Goal: Task Accomplishment & Management: Manage account settings

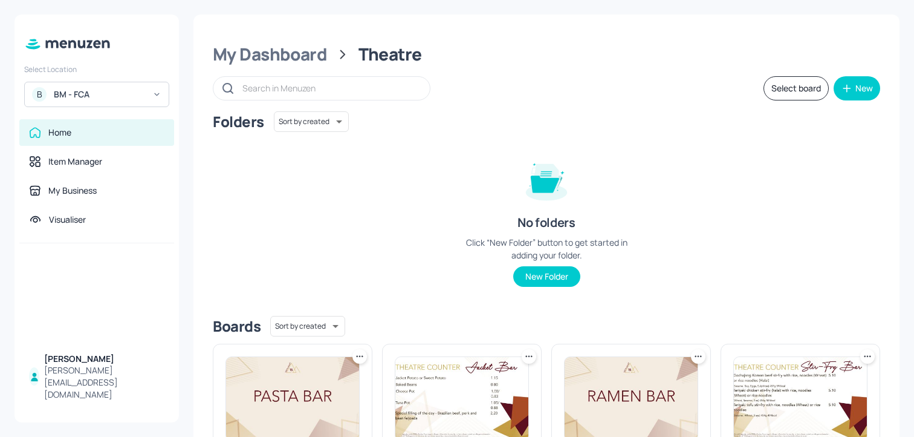
click at [246, 41] on div "My Dashboard Theatre Select board New Folders Sort by created id ​ No folders C…" at bounding box center [546, 299] width 706 height 568
click at [88, 48] on icon at bounding box center [68, 43] width 88 height 13
click at [238, 53] on div "My Dashboard" at bounding box center [270, 55] width 114 height 22
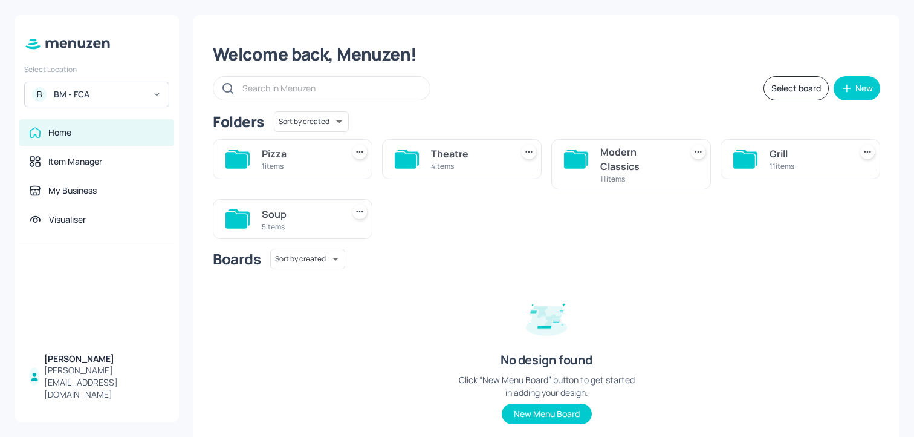
click at [262, 52] on div "Welcome back, Menuzen!" at bounding box center [547, 55] width 668 height 22
click at [597, 160] on div "Modern Classics 11 items" at bounding box center [631, 164] width 160 height 50
click at [631, 160] on div "Modern Classics" at bounding box center [638, 159] width 76 height 29
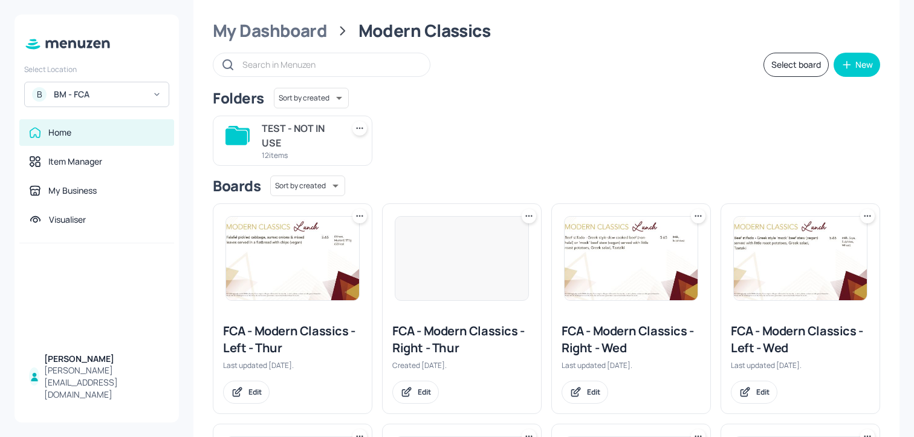
scroll to position [126, 0]
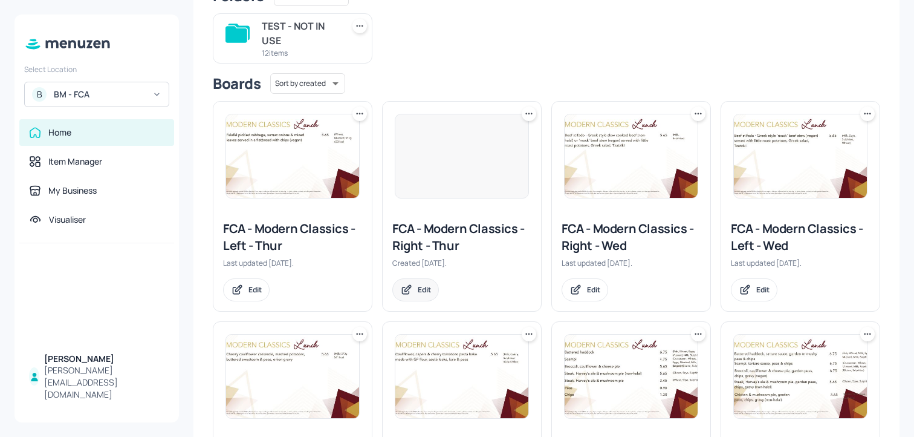
click at [405, 288] on icon at bounding box center [408, 288] width 6 height 6
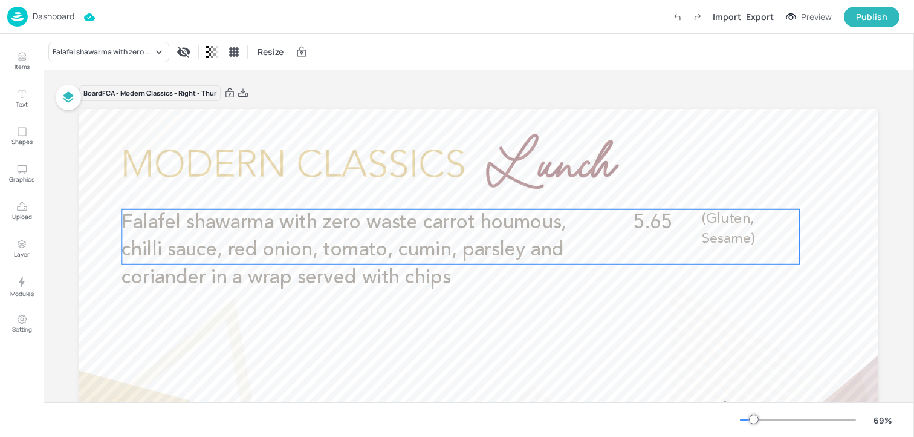
click at [402, 262] on p "Falafel shawarma with zero waste carrot houmous, chilli sauce, red onion, tomat…" at bounding box center [348, 250] width 452 height 82
click at [64, 17] on p "Dashboard" at bounding box center [54, 16] width 42 height 8
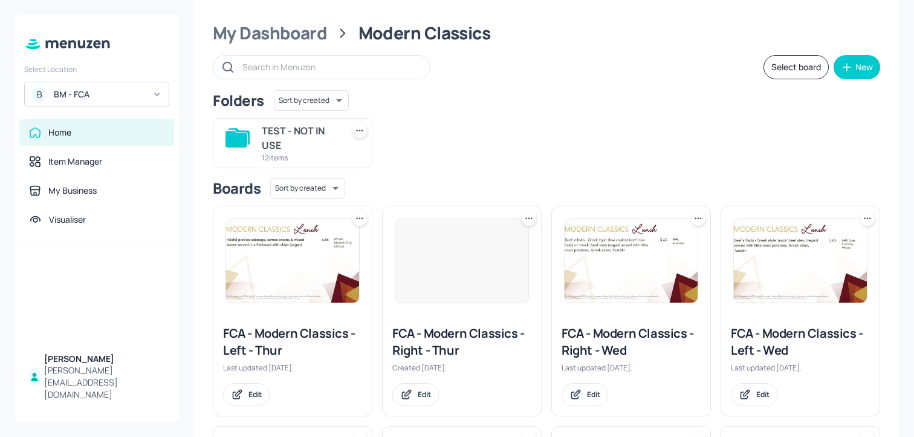
scroll to position [44, 0]
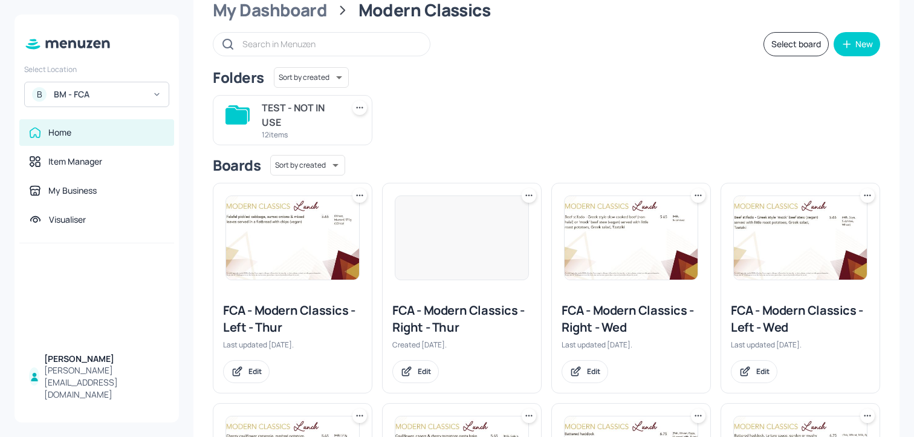
click at [234, 385] on div "FCA - Modern Classics - Left - Thur Last updated 7 months ago. Edit" at bounding box center [292, 342] width 158 height 100
click at [234, 376] on icon at bounding box center [237, 371] width 13 height 12
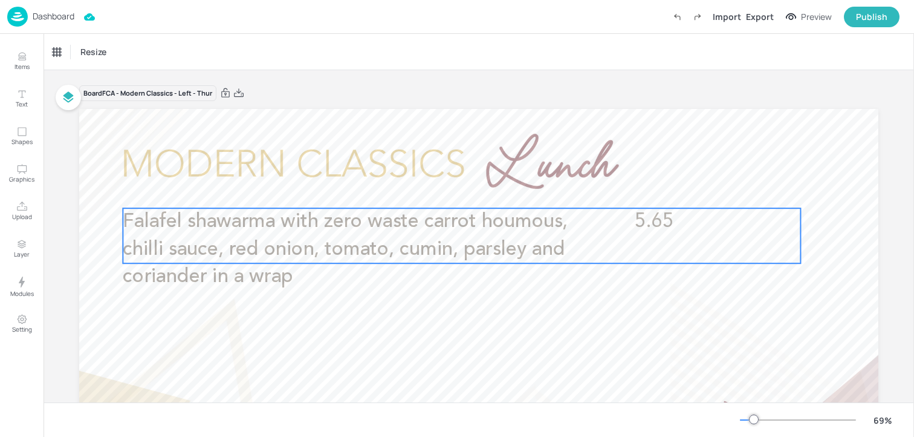
click at [252, 247] on span "Falafel shawarma with zero waste carrot houmous, chilli sauce, red onion, tomat…" at bounding box center [345, 249] width 445 height 74
click at [45, 17] on p "Dashboard" at bounding box center [54, 16] width 42 height 8
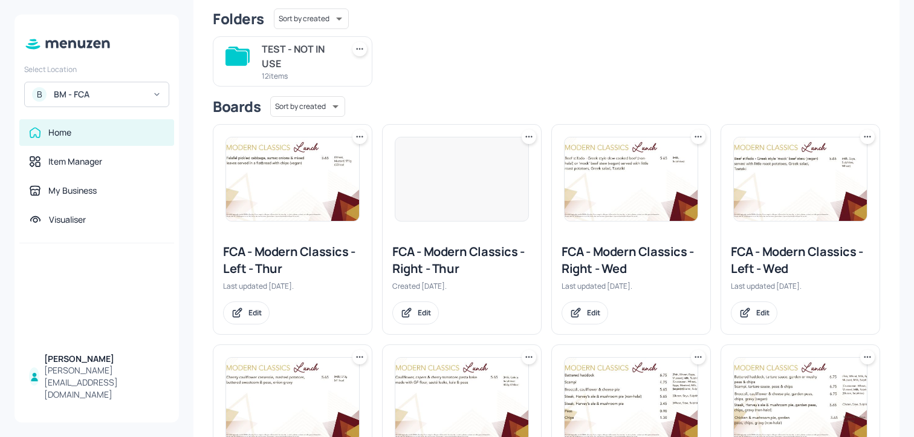
scroll to position [125, 0]
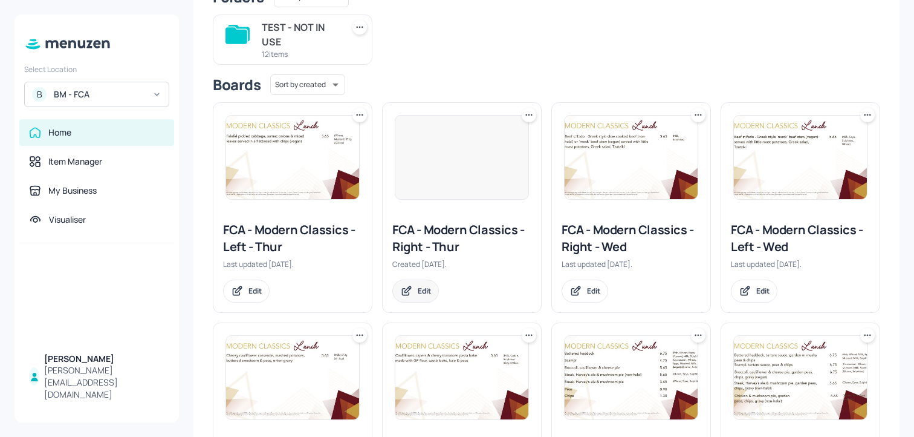
click at [405, 291] on icon at bounding box center [406, 291] width 13 height 12
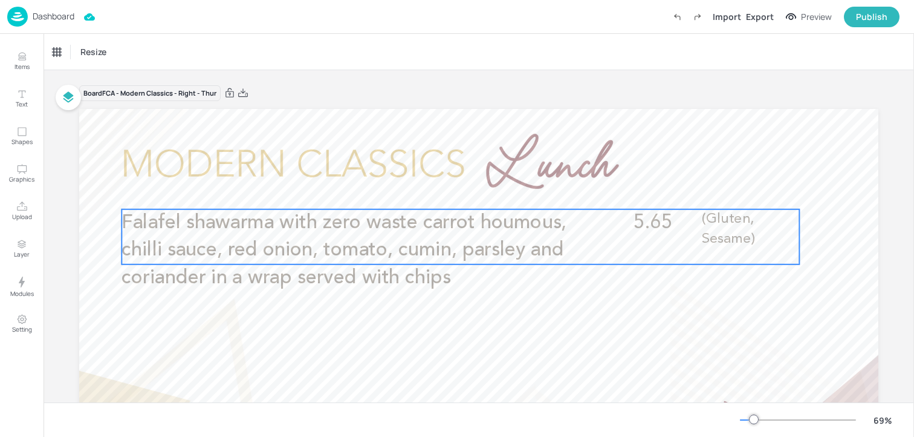
click at [394, 280] on span "Falafel shawarma with zero waste carrot houmous, chilli sauce, red onion, tomat…" at bounding box center [344, 250] width 445 height 74
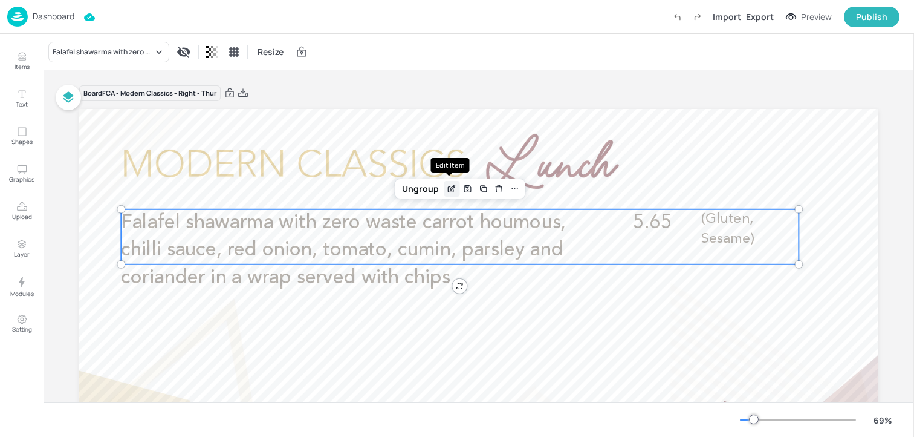
click at [447, 186] on icon "Edit Item" at bounding box center [452, 189] width 10 height 10
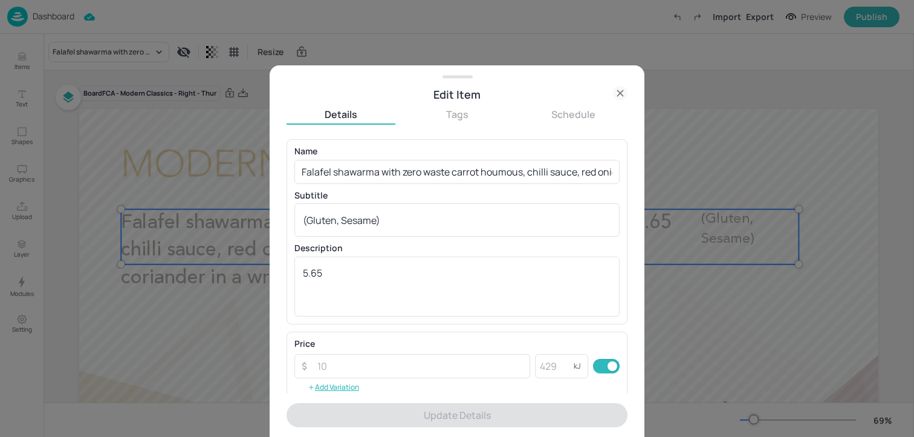
click at [596, 92] on div "Edit Item" at bounding box center [457, 94] width 341 height 17
click at [617, 91] on icon at bounding box center [620, 93] width 15 height 15
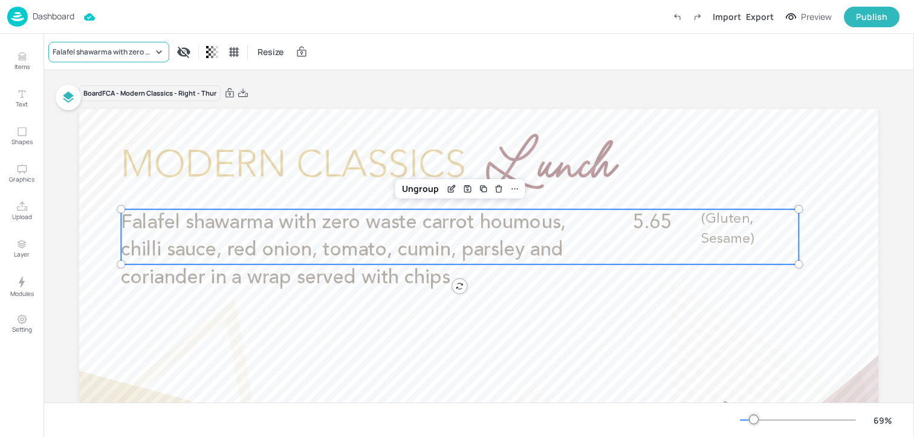
click at [147, 57] on div "Falafel shawarma with zero waste carrot houmous, chilli sauce, red onion, tomat…" at bounding box center [108, 52] width 121 height 21
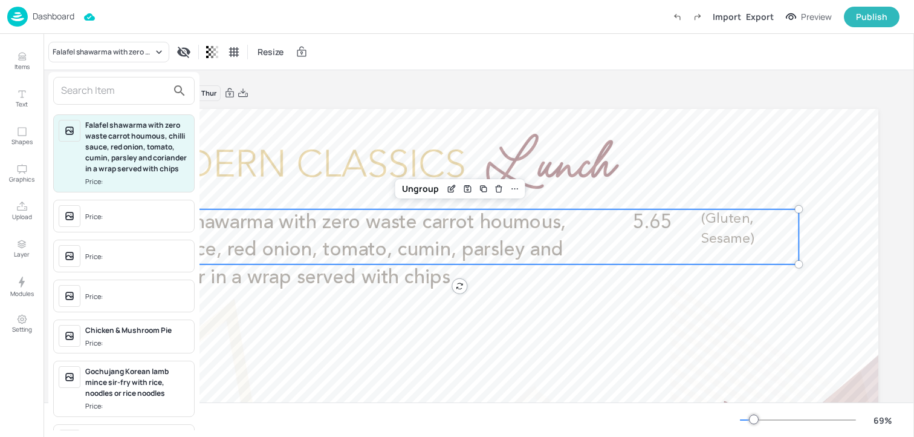
click at [121, 85] on input "text" at bounding box center [114, 90] width 106 height 19
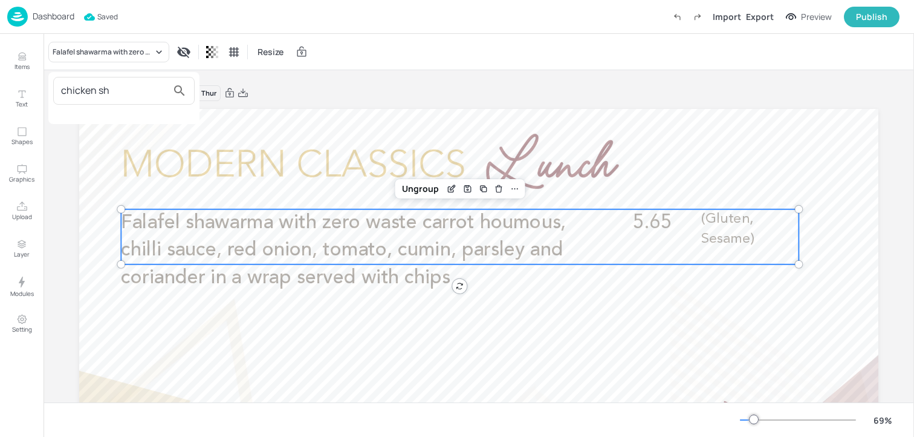
click at [121, 85] on input "chicken sh" at bounding box center [114, 90] width 106 height 19
type input "chicken shaw"
click at [122, 85] on input "chicken shaw" at bounding box center [114, 90] width 106 height 19
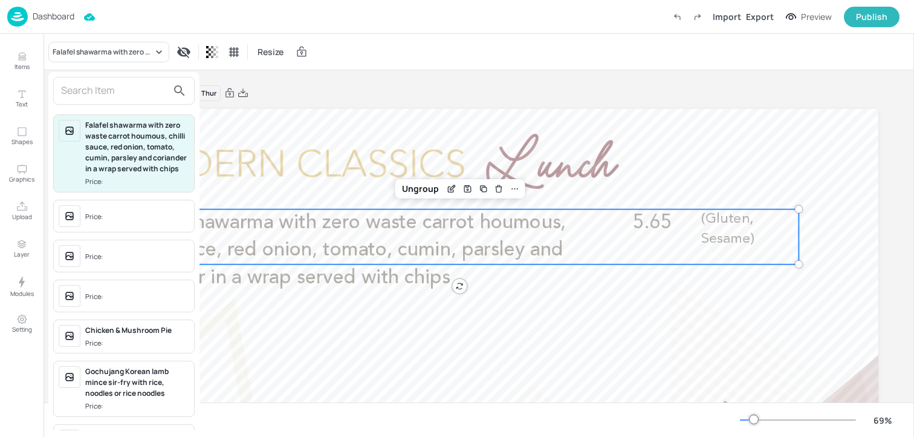
click at [24, 61] on div at bounding box center [457, 218] width 914 height 437
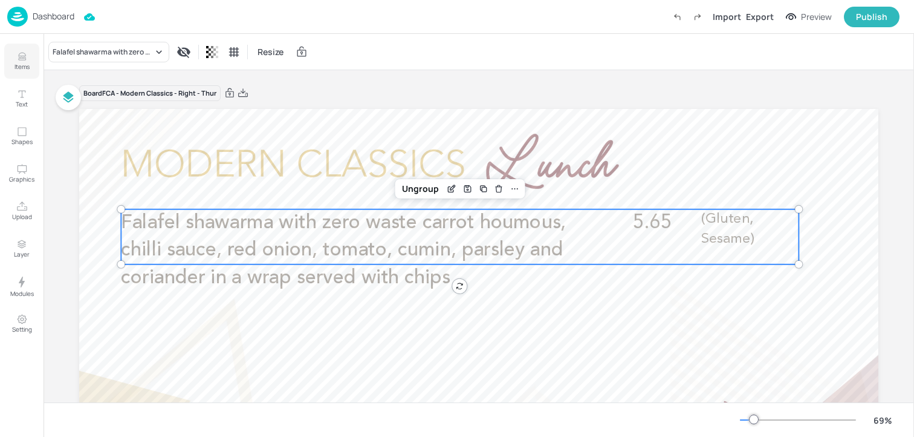
click at [16, 57] on icon "Items" at bounding box center [21, 56] width 11 height 11
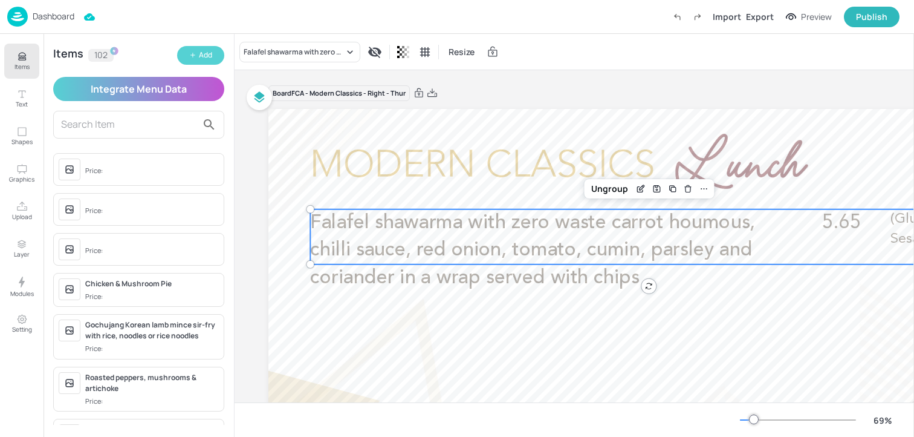
click at [183, 51] on button "Add" at bounding box center [200, 55] width 47 height 19
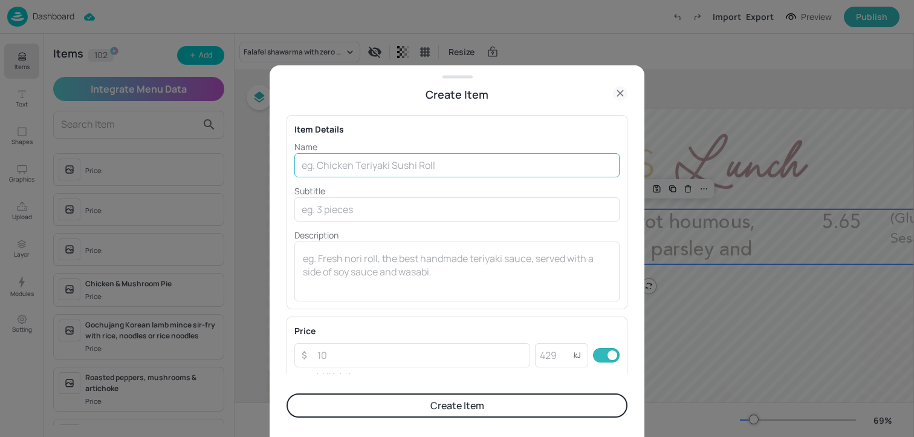
click at [345, 156] on input "text" at bounding box center [456, 165] width 325 height 24
paste input "Shawarma bar - Moroccan spiced chicken (halal) with zero waste carrot houmous, …"
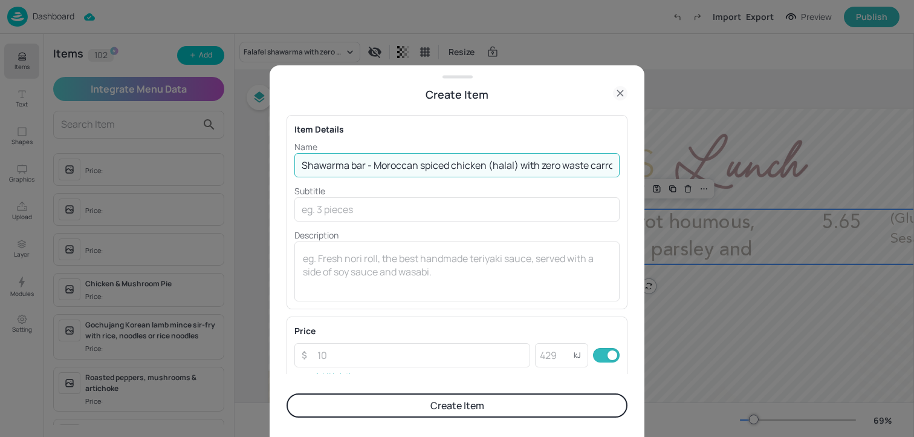
scroll to position [0, 645]
drag, startPoint x: 558, startPoint y: 168, endPoint x: 601, endPoint y: 168, distance: 42.9
click at [601, 168] on input "Shawarma bar - Moroccan spiced chicken (halal) with zero waste carrot houmous, …" at bounding box center [456, 165] width 325 height 24
type input "Shawarma bar - Moroccan spiced chicken (halal) with zero waste carrot houmous, …"
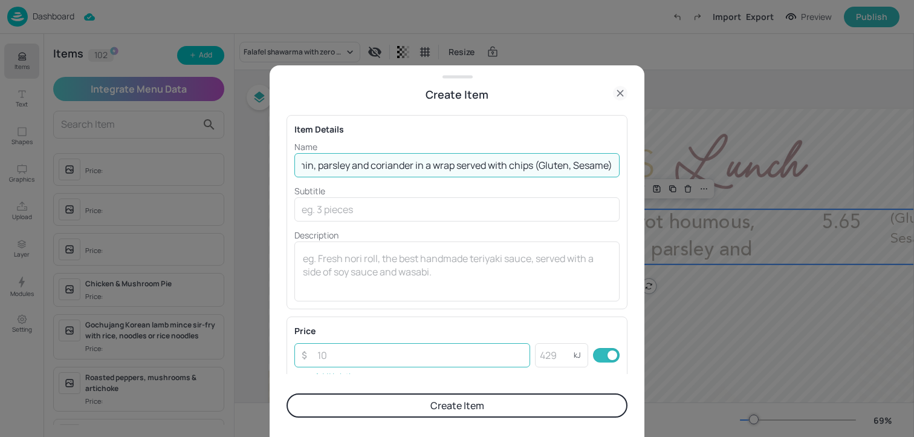
scroll to position [0, 0]
click at [320, 357] on input "number" at bounding box center [420, 355] width 220 height 24
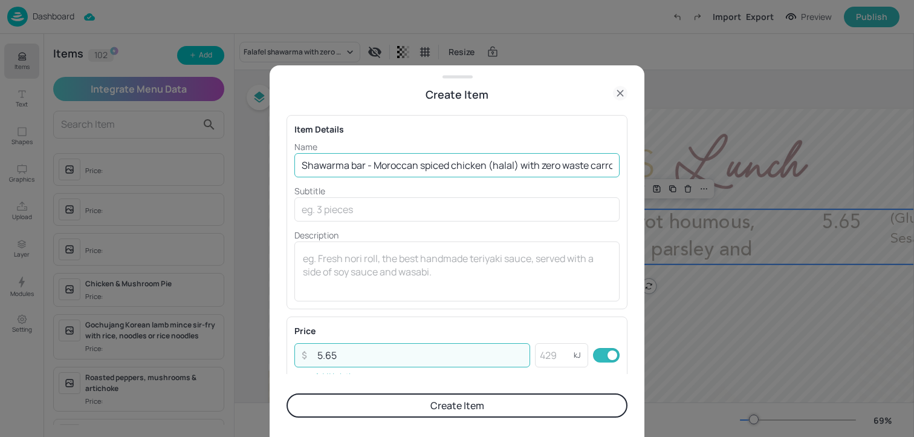
type input "5.65"
click at [443, 160] on input "Shawarma bar - Moroccan spiced chicken (halal) with zero waste carrot houmous, …" at bounding box center [456, 165] width 325 height 24
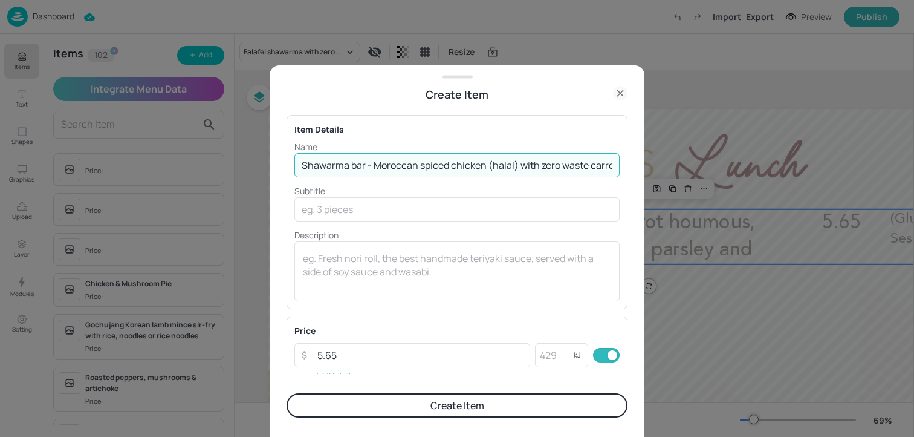
click at [443, 160] on input "Shawarma bar - Moroccan spiced chicken (halal) with zero waste carrot houmous, …" at bounding box center [456, 165] width 325 height 24
drag, startPoint x: 450, startPoint y: 169, endPoint x: 555, endPoint y: 170, distance: 105.2
click at [554, 170] on input "Shawarma bar - Moroccan spiced chicken (halal) with zero waste carrot houmous, …" at bounding box center [456, 165] width 325 height 24
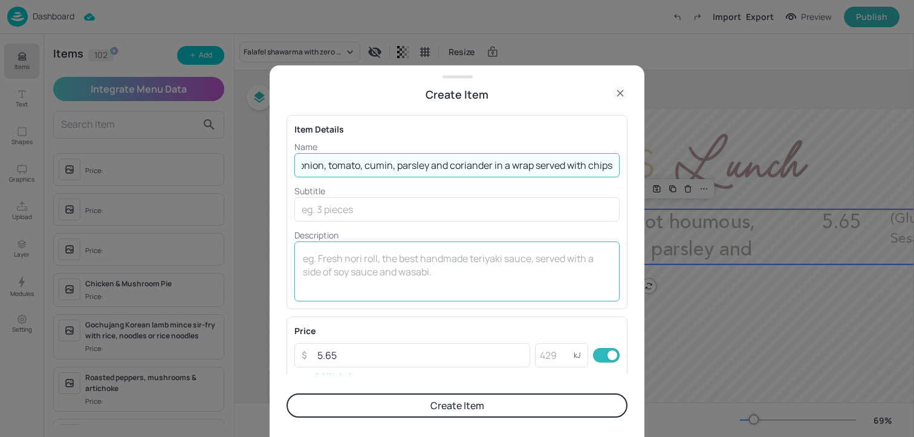
scroll to position [0, 498]
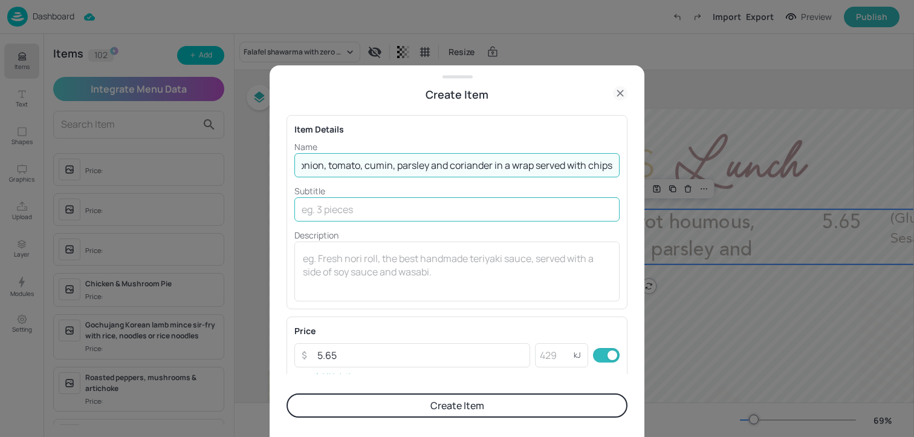
type input "Shawarma bar - Moroccan spiced chicken (halal) with zero waste carrot houmous, …"
click at [359, 212] on input "text" at bounding box center [456, 209] width 325 height 24
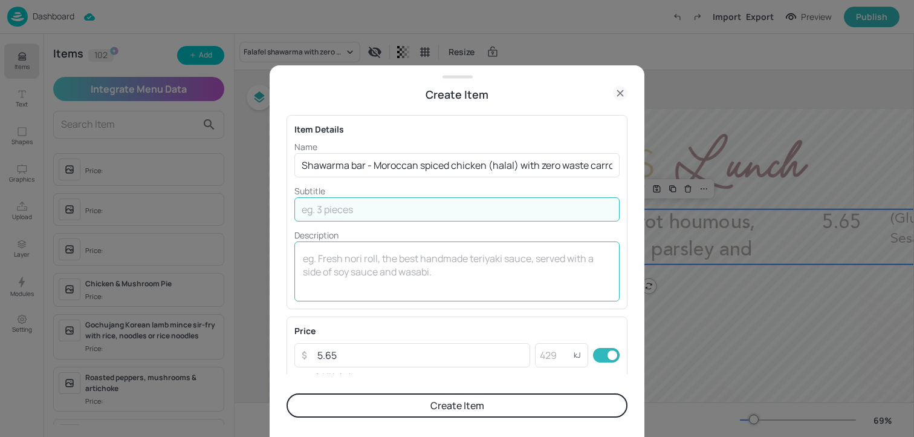
click at [334, 278] on textarea at bounding box center [457, 272] width 308 height 40
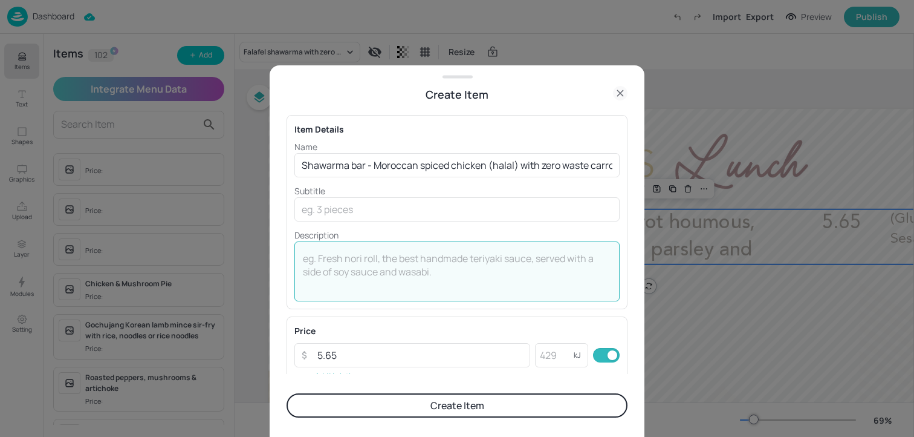
paste textarea "(Gluten, Sesame)"
type textarea "(Gluten, Sesame)"
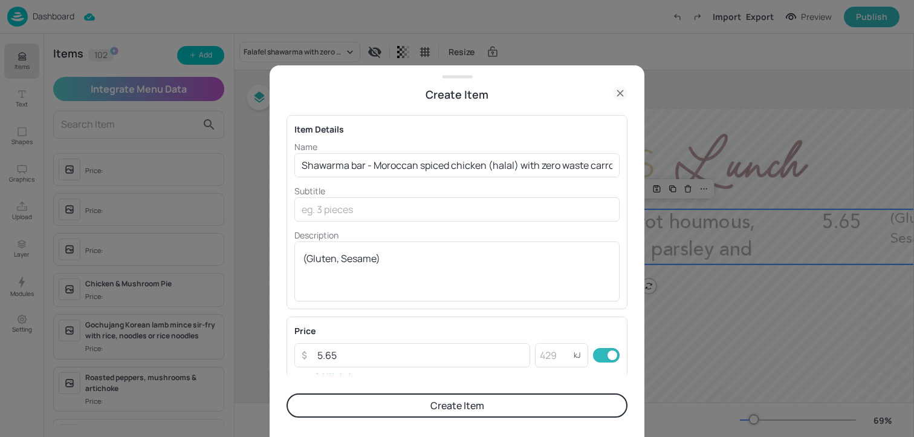
click at [377, 404] on button "Create Item" at bounding box center [457, 405] width 341 height 24
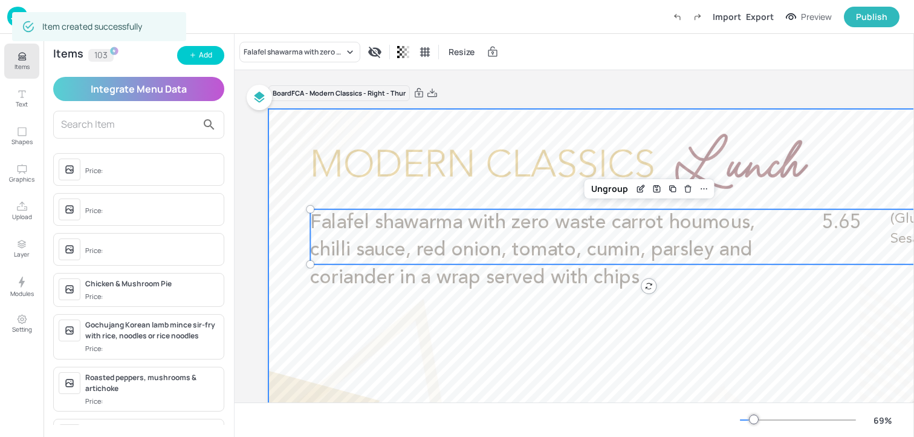
click at [386, 324] on div at bounding box center [667, 334] width 799 height 450
click at [386, 242] on span "Falafel shawarma with zero waste carrot houmous, chilli sauce, red onion, tomat…" at bounding box center [532, 250] width 445 height 74
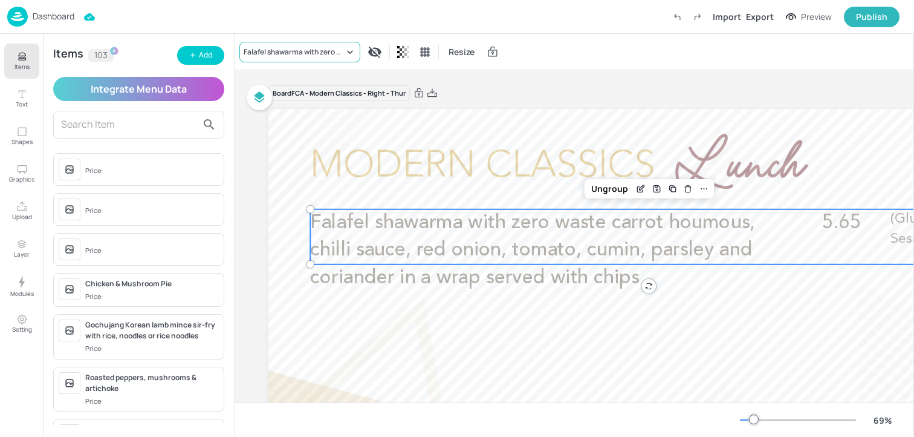
click at [306, 56] on div "Falafel shawarma with zero waste carrot houmous, chilli sauce, red onion, tomat…" at bounding box center [294, 52] width 100 height 11
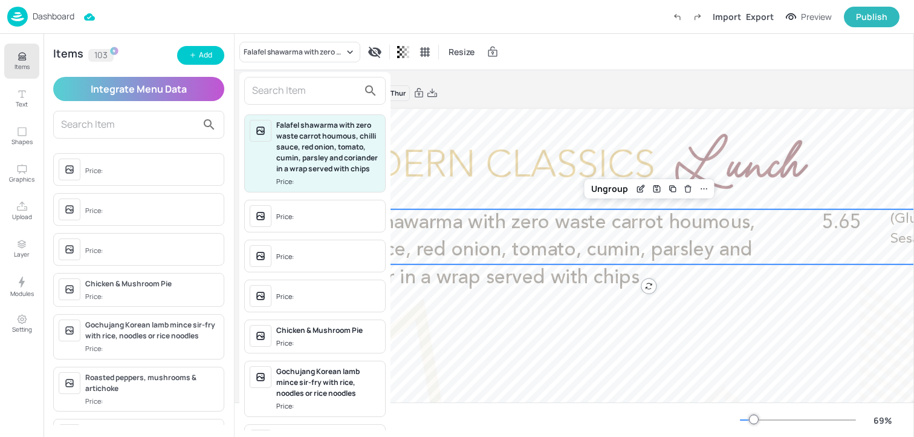
click at [292, 87] on input "text" at bounding box center [305, 90] width 106 height 19
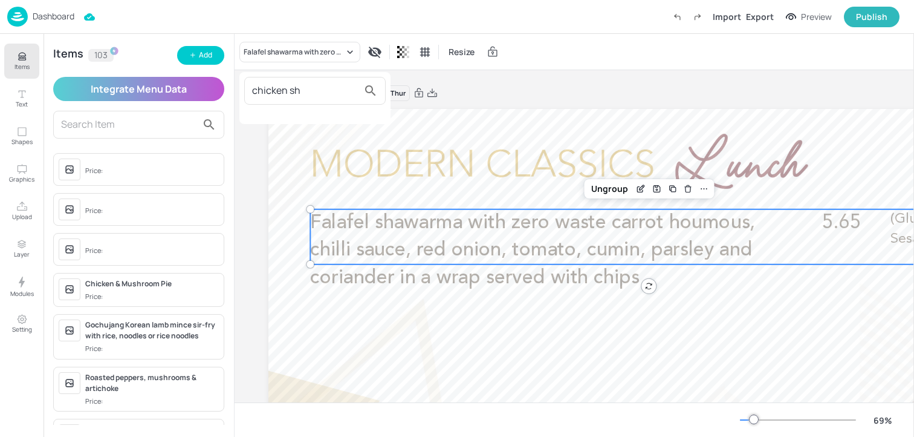
type input "chicken sh"
click at [39, 63] on div at bounding box center [457, 218] width 914 height 437
click at [37, 63] on button "Items" at bounding box center [21, 61] width 35 height 35
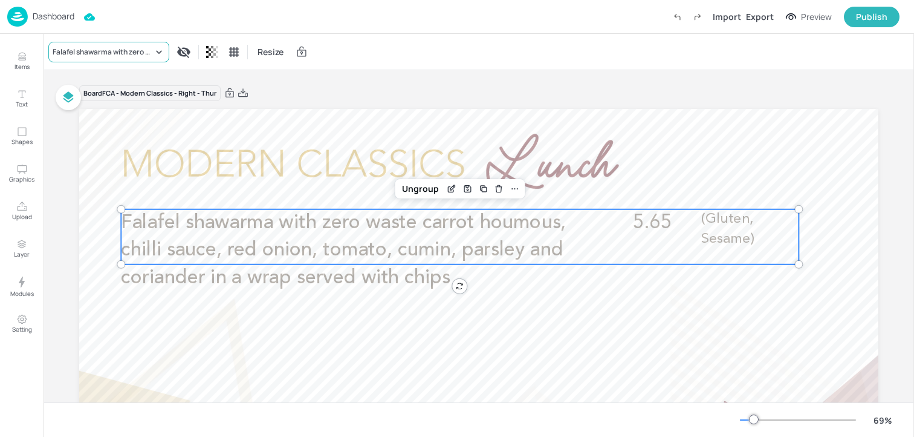
click at [110, 58] on div "Falafel shawarma with zero waste carrot houmous, chilli sauce, red onion, tomat…" at bounding box center [108, 52] width 121 height 21
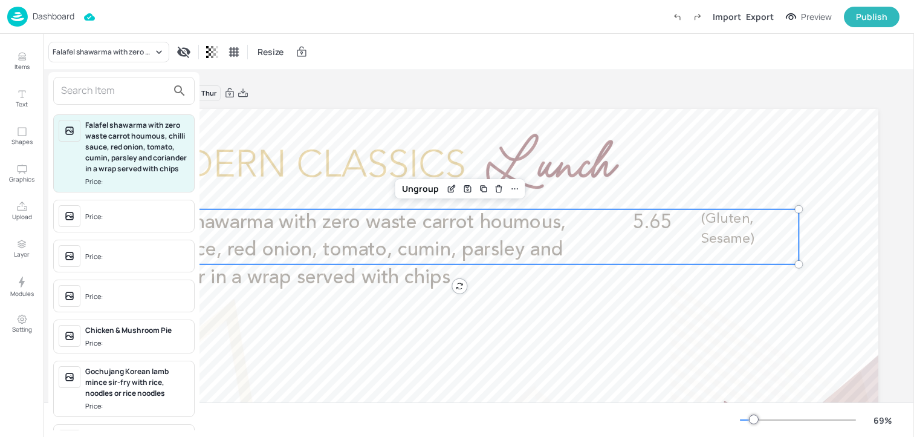
click at [14, 67] on div at bounding box center [457, 218] width 914 height 437
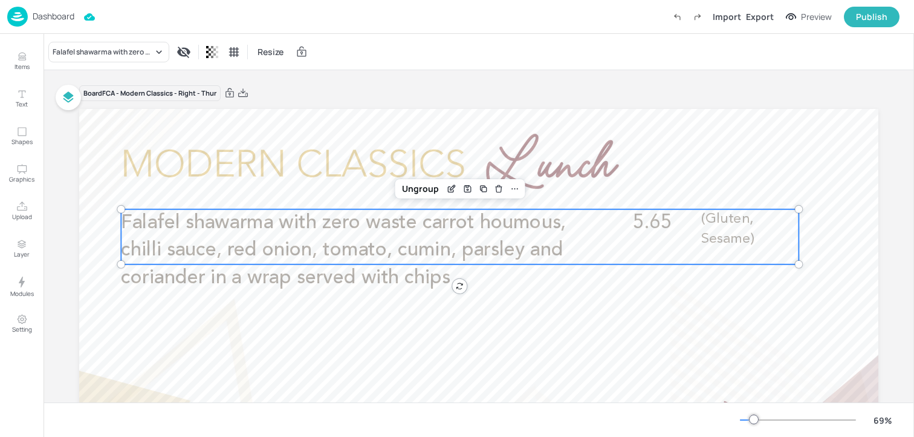
click at [19, 64] on div "Falafel shawarma with zero waste carrot houmous, chilli sauce, red onion, tomat…" at bounding box center [457, 221] width 914 height 432
click at [20, 63] on p "Items" at bounding box center [22, 66] width 15 height 8
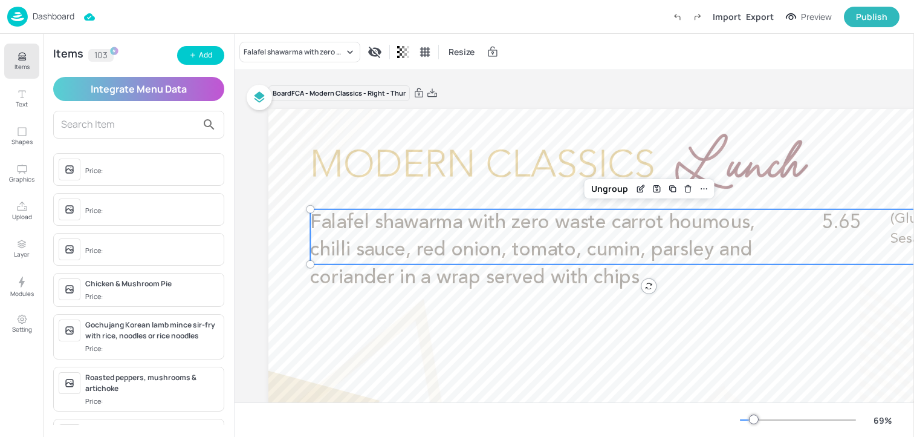
click at [91, 129] on input "text" at bounding box center [129, 124] width 136 height 19
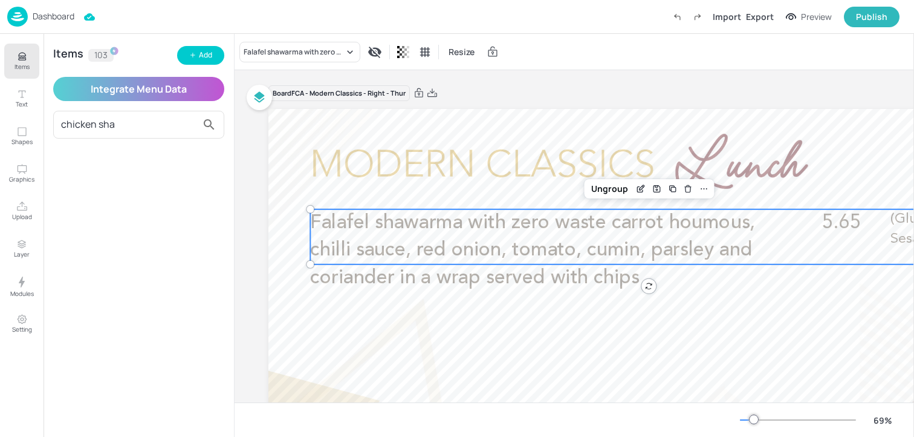
type input "chicken sh"
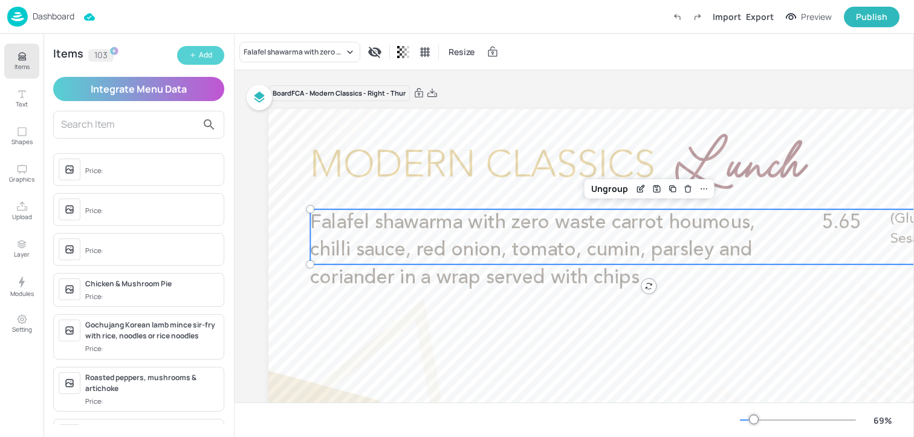
click at [210, 53] on div "Add" at bounding box center [205, 55] width 13 height 11
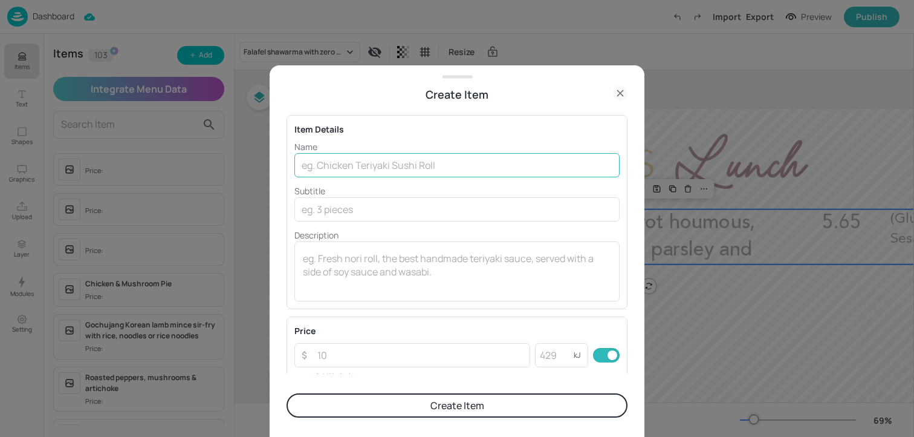
click at [324, 158] on input "text" at bounding box center [456, 165] width 325 height 24
click at [456, 170] on input "text" at bounding box center [456, 165] width 325 height 24
paste input "Shawarma bar - Moroccan spiced chicken (halal) with zero waste carrot houmous, …"
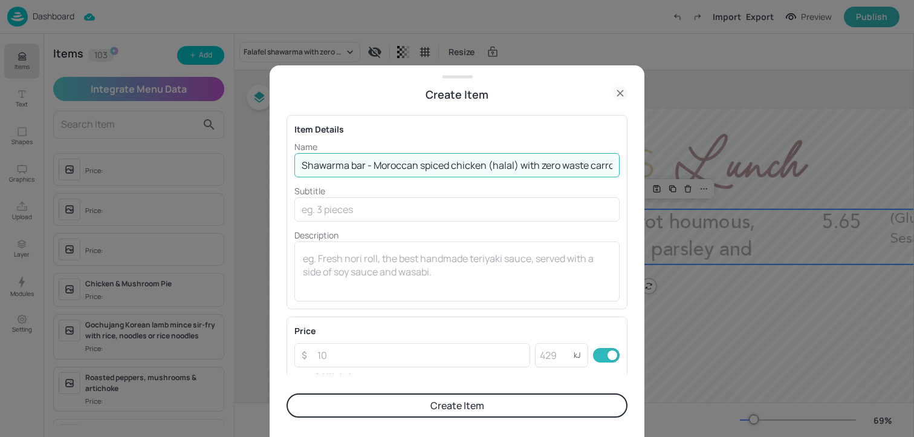
scroll to position [0, 645]
drag, startPoint x: 408, startPoint y: 167, endPoint x: 492, endPoint y: 171, distance: 84.1
click at [492, 171] on input "Shawarma bar - Moroccan spiced chicken (halal) with zero waste carrot houmous, …" at bounding box center [456, 165] width 325 height 24
type input "Shawarma bar - Moroccan spiced chicken (halal) with zero waste carrot houmous, …"
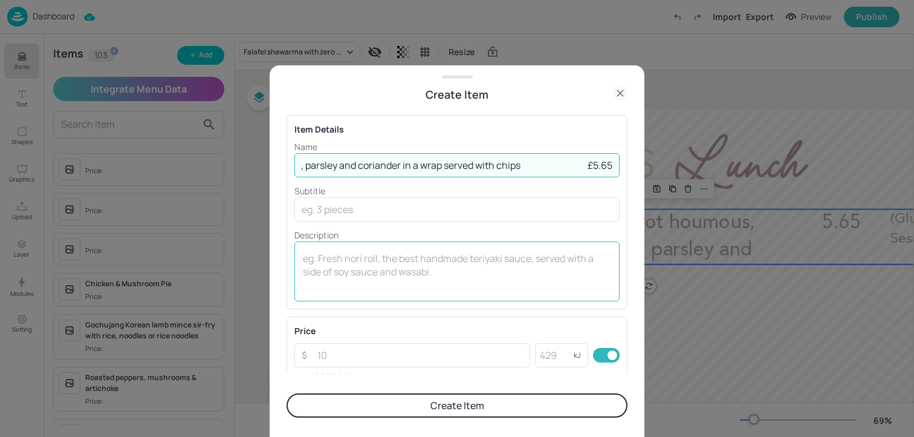
click at [435, 276] on textarea at bounding box center [457, 272] width 308 height 40
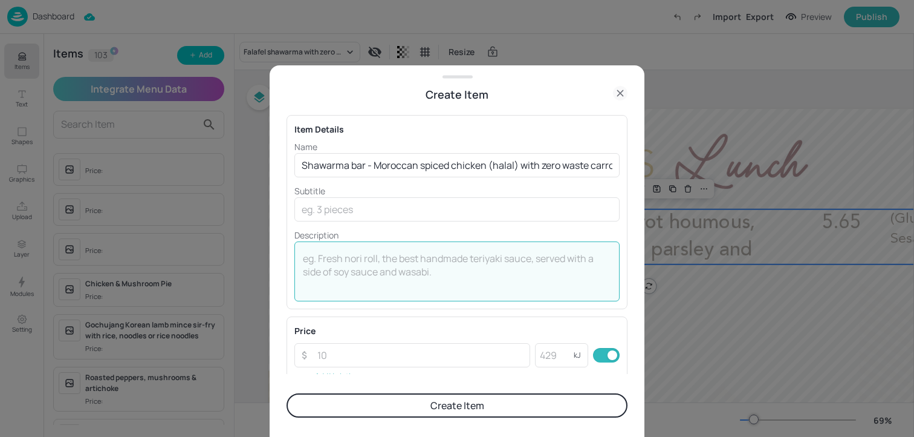
paste textarea "(Gluten, Sesame)"
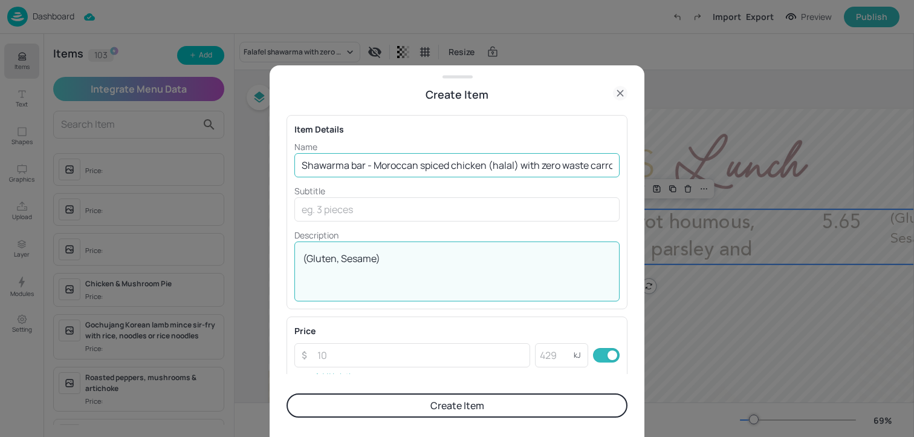
type textarea "(Gluten, Sesame)"
click at [490, 171] on input "Shawarma bar - Moroccan spiced chicken (halal) with zero waste carrot houmous, …" at bounding box center [456, 165] width 325 height 24
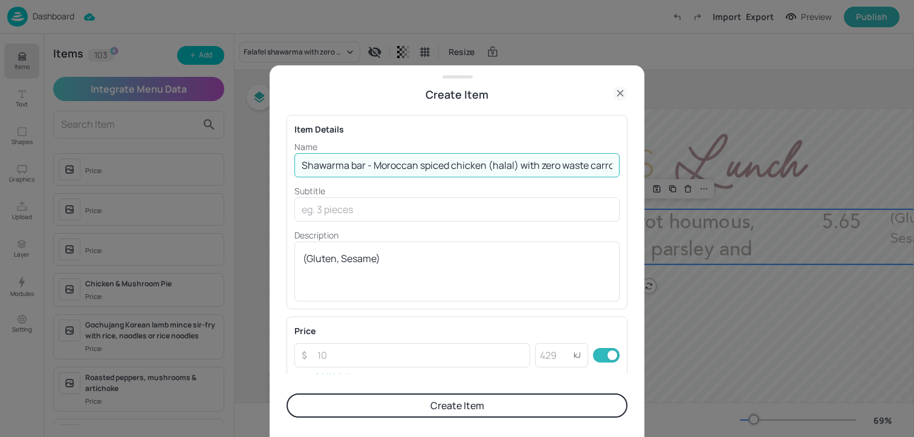
click at [490, 171] on input "Shawarma bar - Moroccan spiced chicken (halal) with zero waste carrot houmous, …" at bounding box center [456, 165] width 325 height 24
drag, startPoint x: 562, startPoint y: 165, endPoint x: 593, endPoint y: 165, distance: 31.4
click at [592, 165] on input "Shawarma bar - Moroccan spiced chicken (halal) with zero waste carrot houmous, …" at bounding box center [456, 165] width 325 height 24
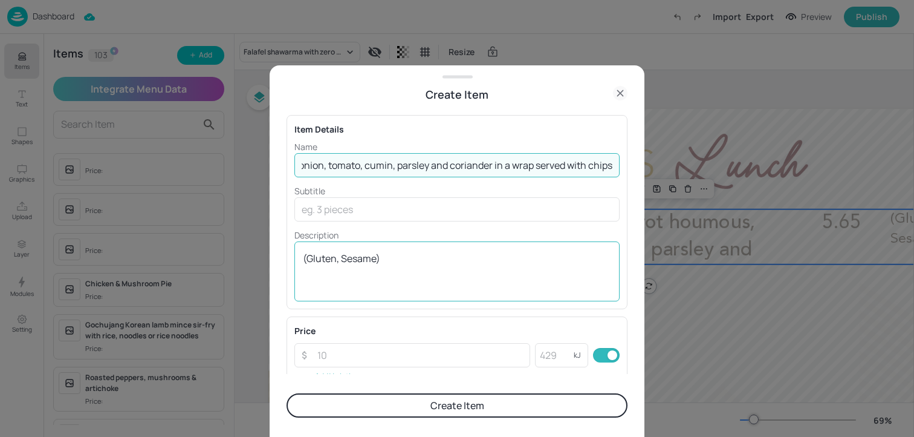
scroll to position [0, 530]
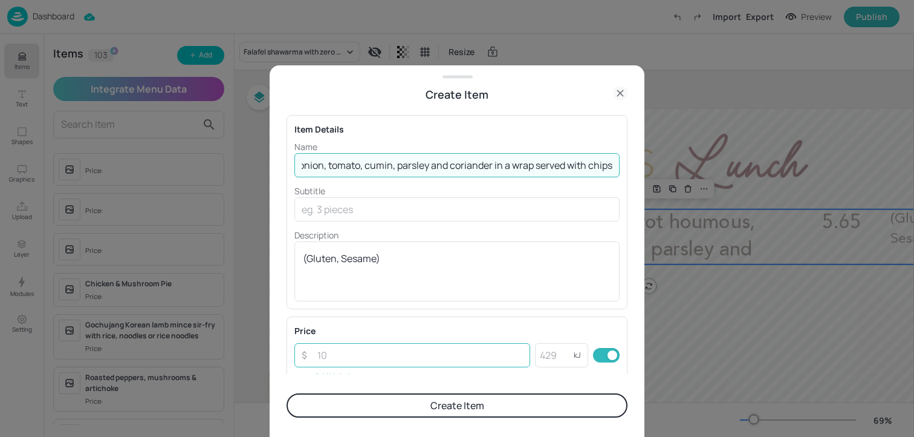
type input "Shawarma bar - Moroccan spiced chicken (halal) with zero waste carrot houmous, …"
click at [359, 356] on input "number" at bounding box center [420, 355] width 220 height 24
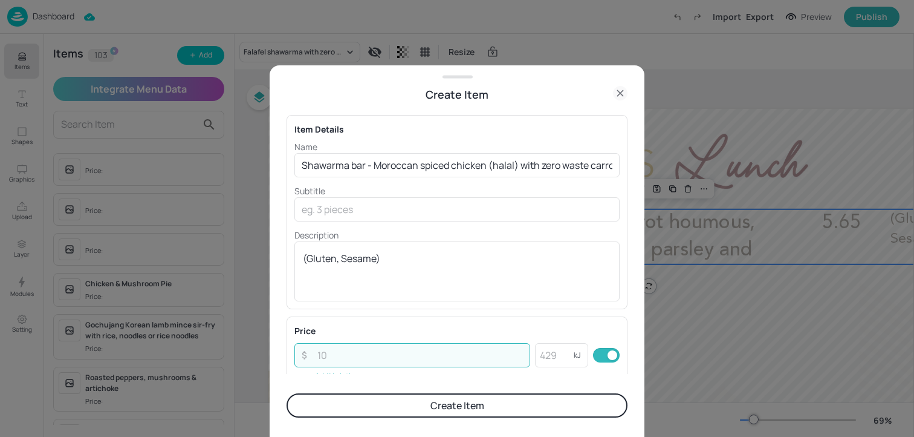
paste input "5.65"
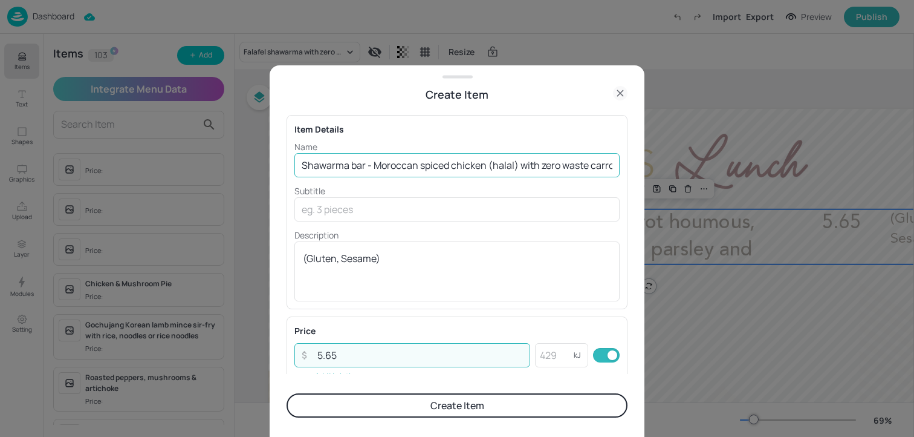
type input "5.65"
click at [397, 171] on input "Shawarma bar - Moroccan spiced chicken (halal) with zero waste carrot houmous, …" at bounding box center [456, 165] width 325 height 24
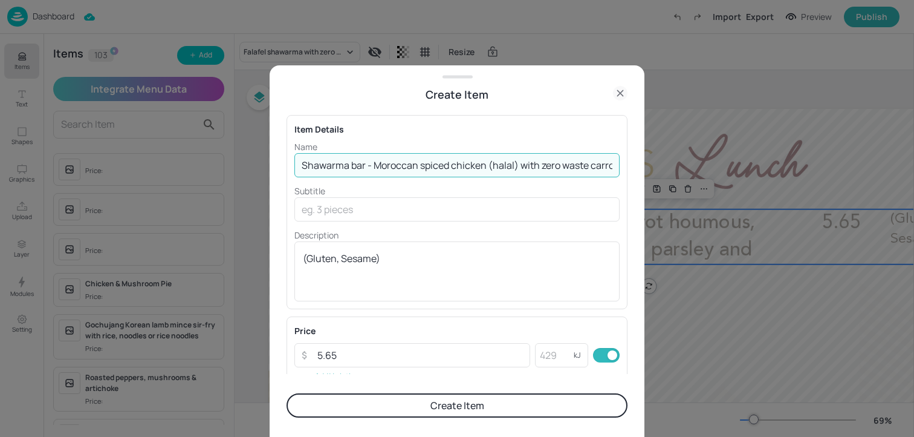
click at [397, 171] on input "Shawarma bar - Moroccan spiced chicken (halal) with zero waste carrot houmous, …" at bounding box center [456, 165] width 325 height 24
drag, startPoint x: 519, startPoint y: 170, endPoint x: 688, endPoint y: 186, distance: 169.4
click at [688, 186] on div "Create Item Item Details Name Shawarma bar - Moroccan spiced chicken (halal) wi…" at bounding box center [457, 218] width 914 height 437
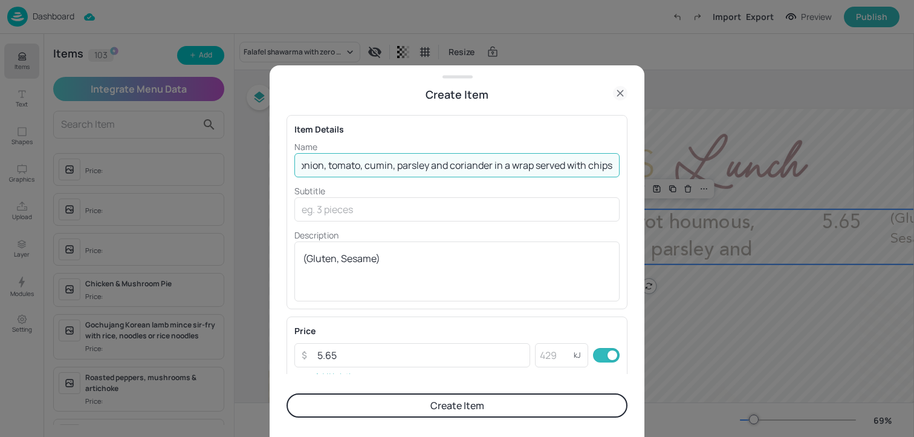
scroll to position [0, 441]
type input "Shawarma bar - Moroccan spiced chicken (halal) with zero waste carrot houmous, …"
click at [460, 406] on button "Create Item" at bounding box center [457, 405] width 341 height 24
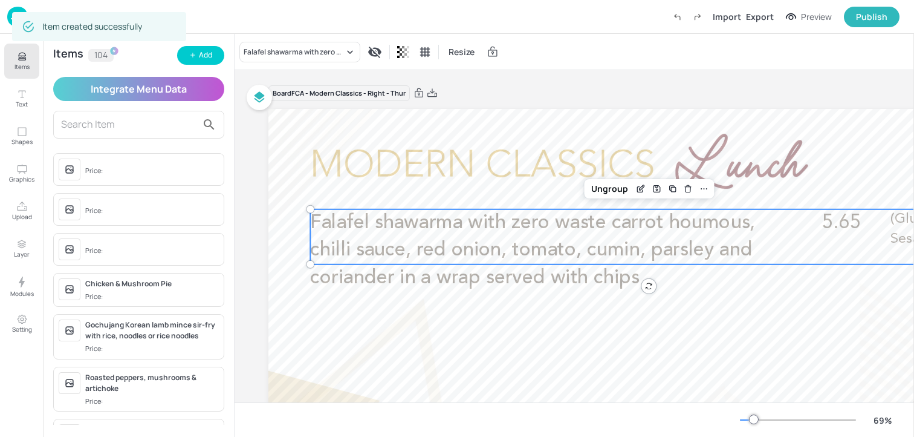
click at [99, 124] on input "text" at bounding box center [129, 124] width 136 height 19
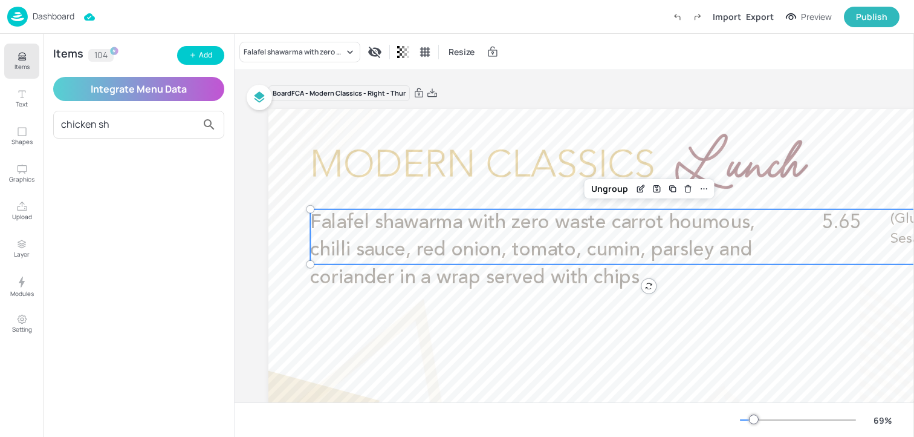
type input "chicken sha"
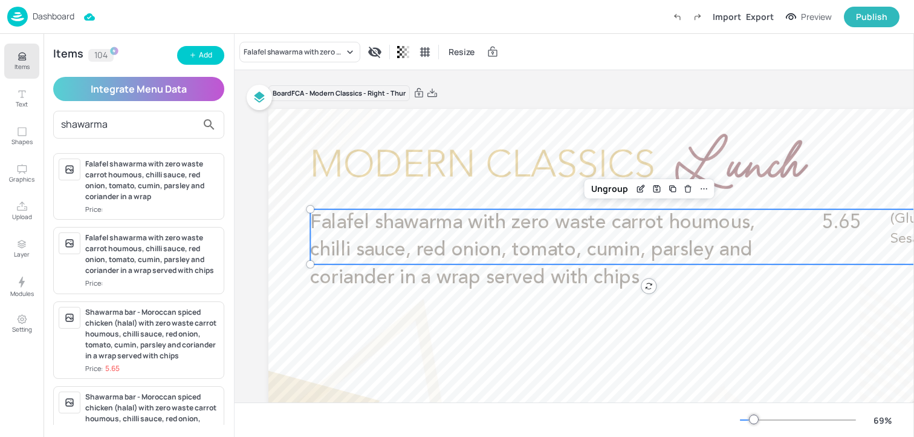
type input "shawarma"
click at [301, 64] on div "Falafel shawarma with zero waste carrot houmous, chilli sauce, red onion, tomat…" at bounding box center [575, 52] width 680 height 36
click at [301, 56] on div "Falafel shawarma with zero waste carrot houmous, chilli sauce, red onion, tomat…" at bounding box center [294, 52] width 100 height 11
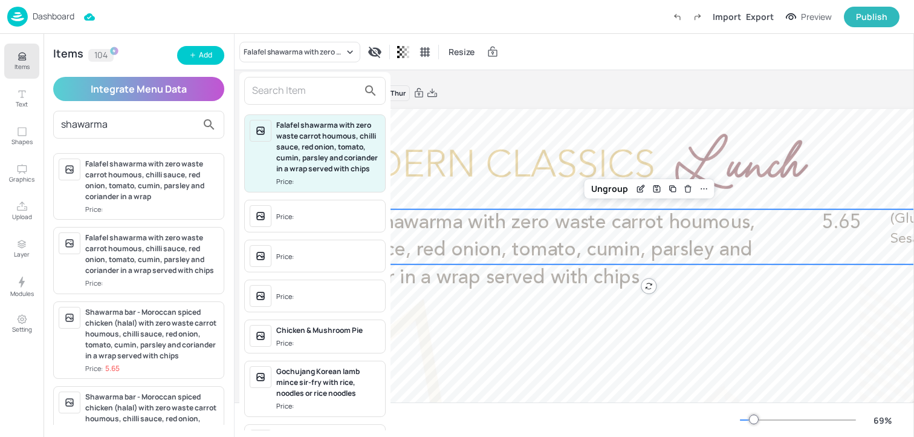
click at [281, 93] on input "text" at bounding box center [305, 90] width 106 height 19
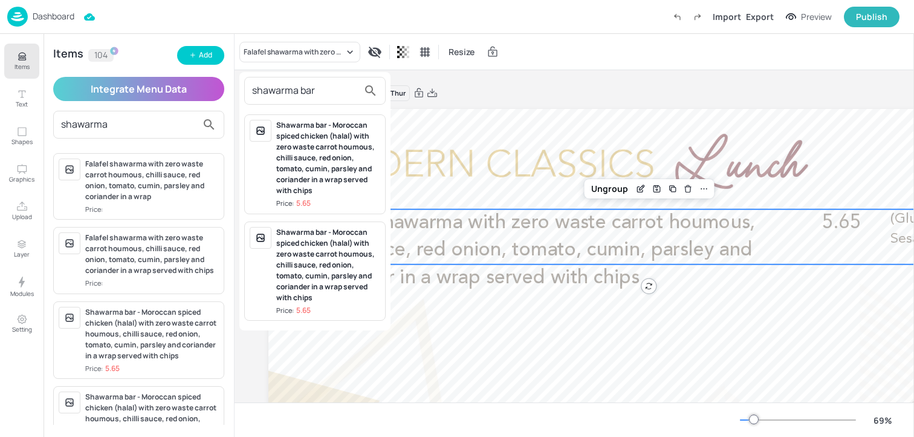
type input "shawarma bar"
click at [314, 163] on div "Shawarma bar - Moroccan spiced chicken (halal) with zero waste carrot houmous, …" at bounding box center [328, 158] width 104 height 76
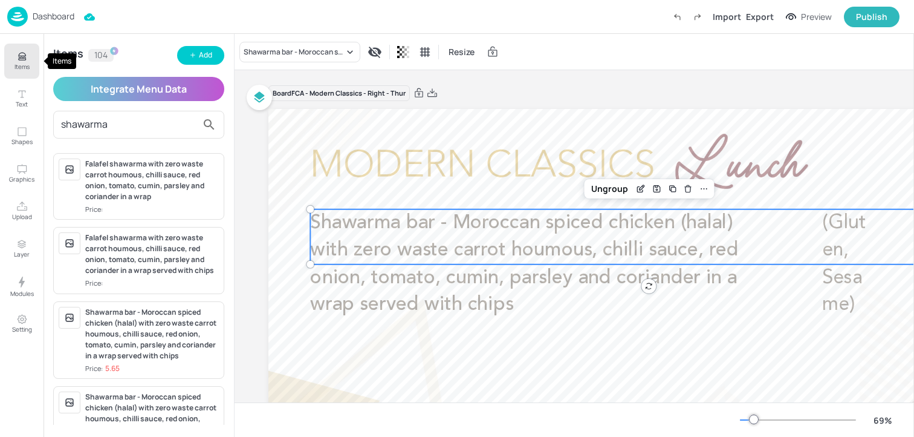
click at [18, 66] on p "Items" at bounding box center [22, 66] width 15 height 8
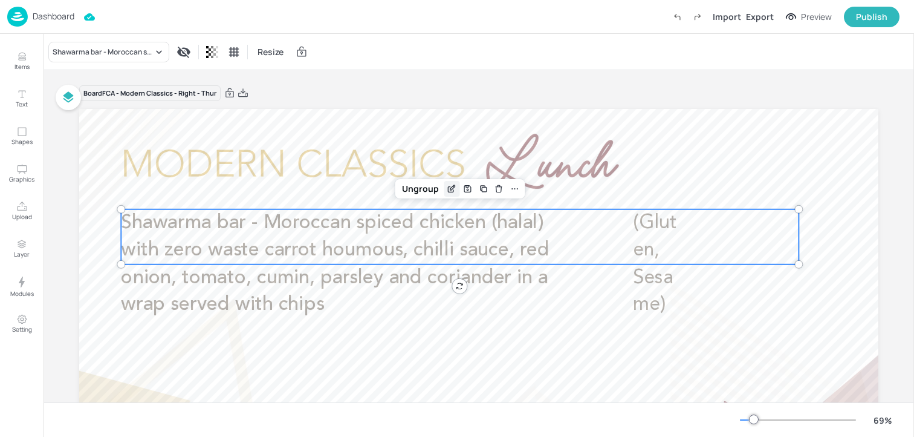
click at [447, 190] on icon "Edit Item" at bounding box center [452, 189] width 10 height 10
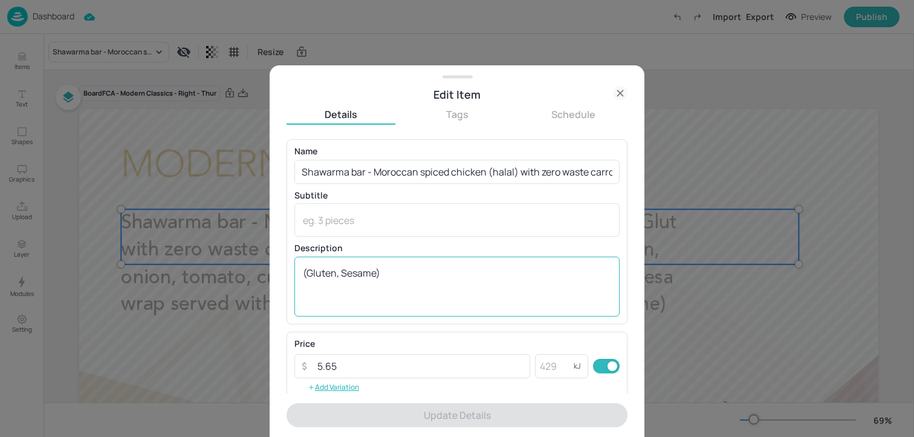
click at [406, 270] on textarea "(Gluten, Sesame)" at bounding box center [457, 286] width 308 height 40
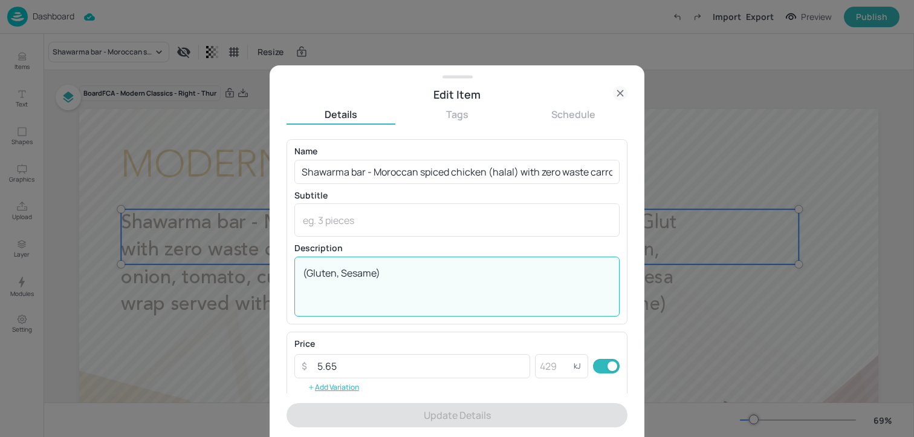
click at [406, 270] on textarea "(Gluten, Sesame)" at bounding box center [457, 286] width 308 height 40
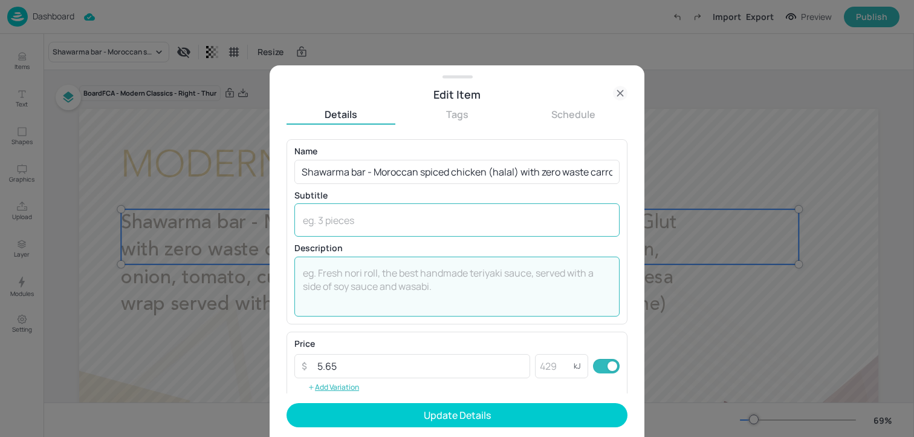
click at [383, 221] on textarea at bounding box center [457, 219] width 308 height 13
paste textarea "(Gluten, Sesame)"
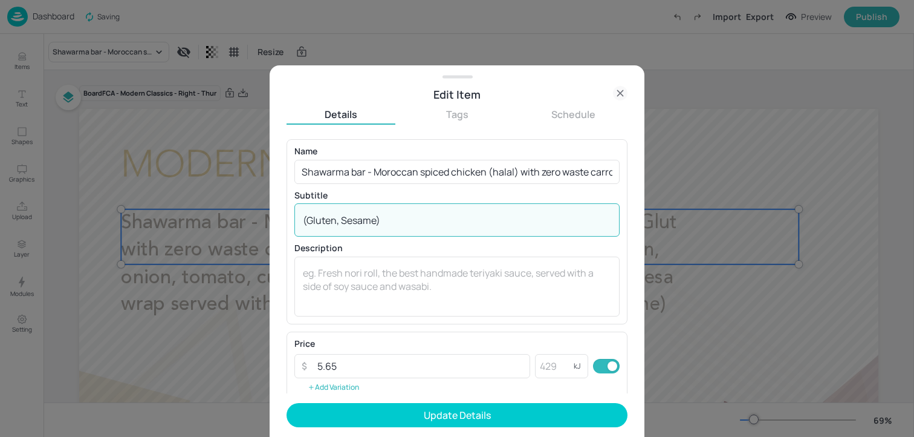
type textarea "(Gluten, Sesame)"
click at [351, 379] on button "Add Variation" at bounding box center [333, 387] width 78 height 18
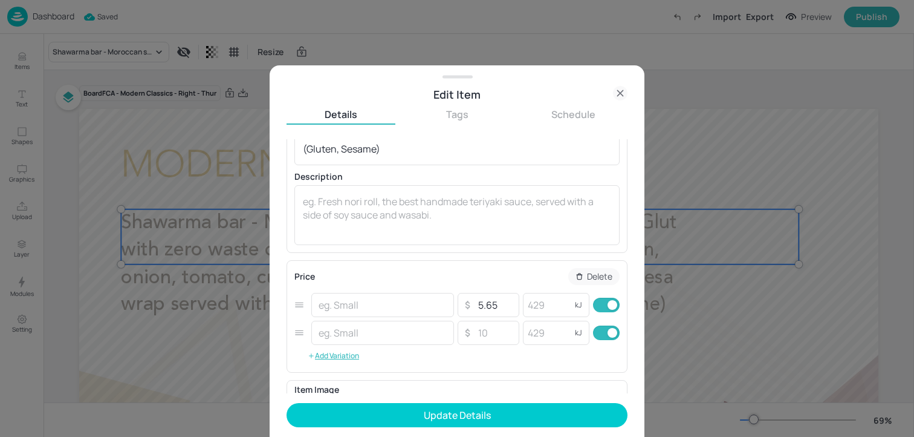
scroll to position [81, 0]
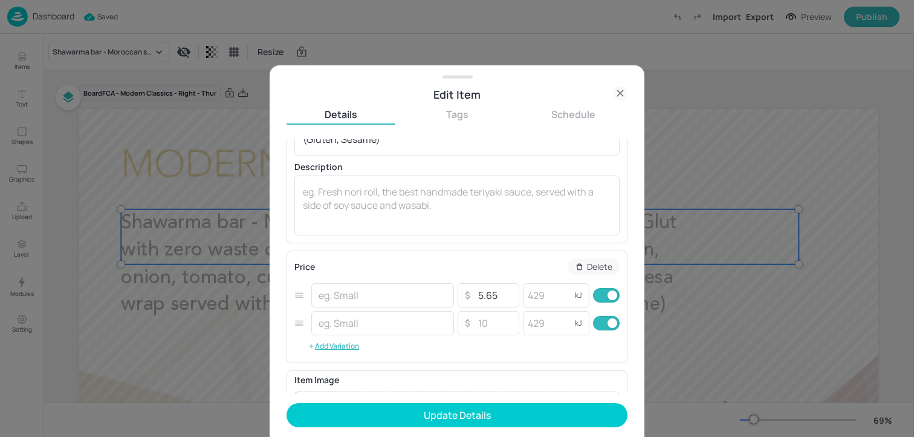
click at [587, 266] on p "Delete" at bounding box center [599, 266] width 25 height 8
click at [582, 267] on button "Done" at bounding box center [601, 266] width 38 height 17
click at [621, 87] on icon at bounding box center [620, 93] width 15 height 15
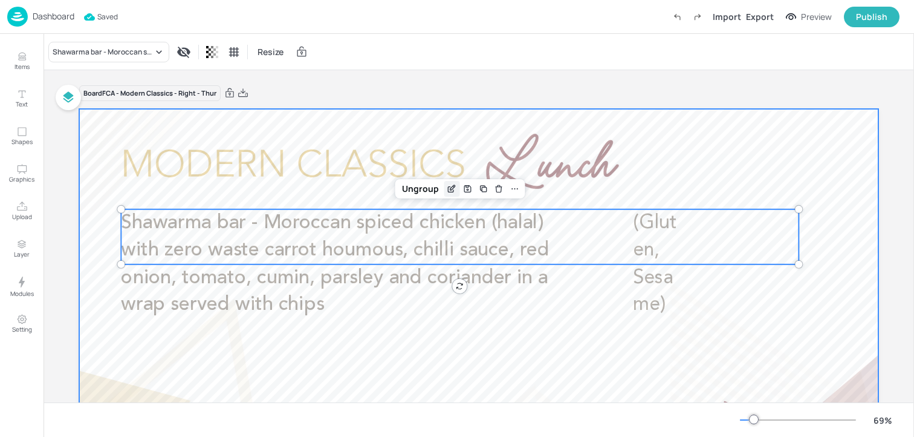
click at [448, 184] on icon "Edit Item" at bounding box center [452, 189] width 10 height 10
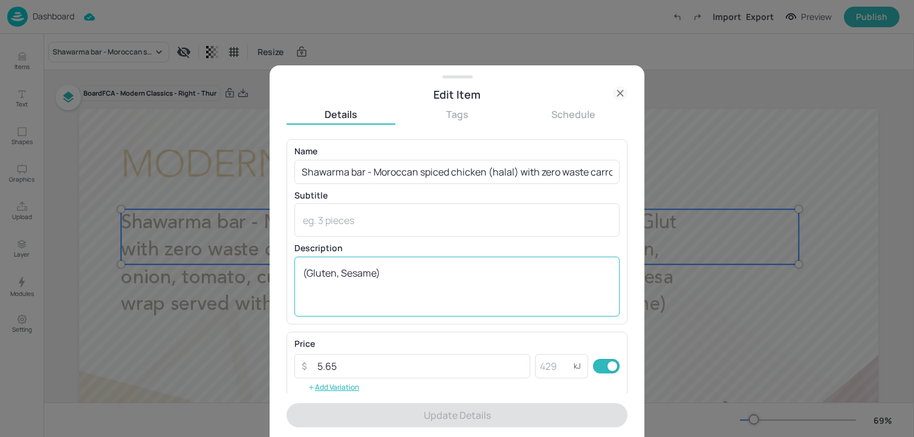
click at [350, 278] on textarea "(Gluten, Sesame)" at bounding box center [457, 286] width 308 height 40
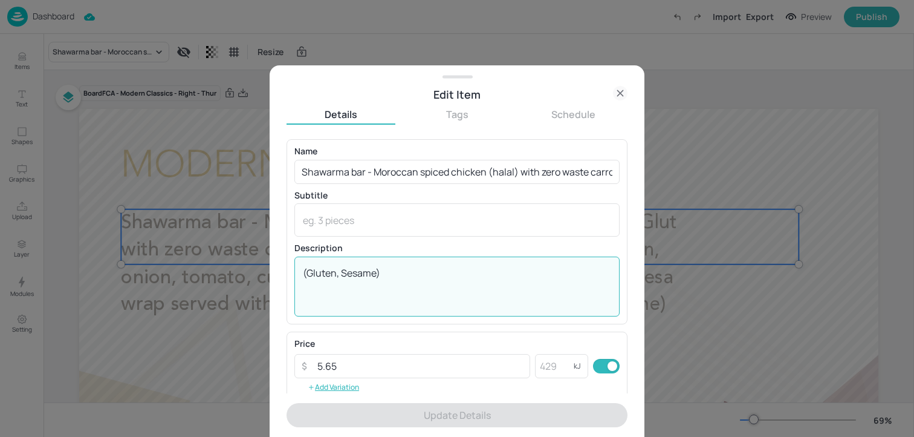
click at [350, 278] on textarea "(Gluten, Sesame)" at bounding box center [457, 286] width 308 height 40
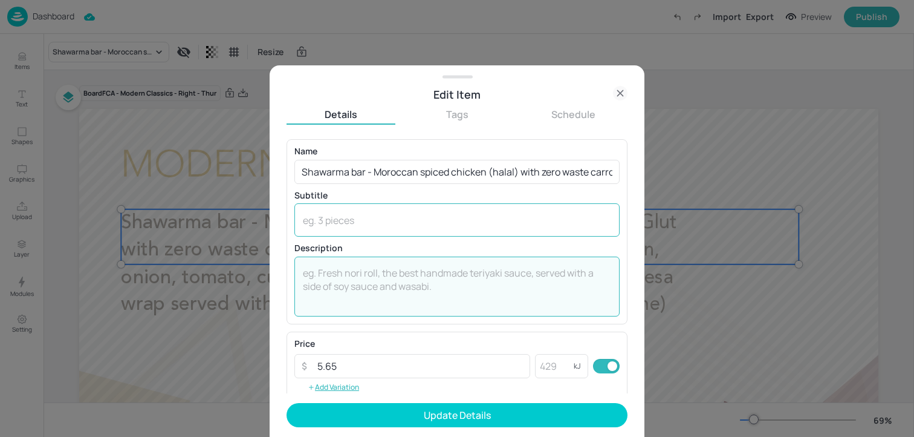
click at [350, 226] on div "x ​" at bounding box center [456, 219] width 325 height 33
paste textarea "(Gluten, Sesame)"
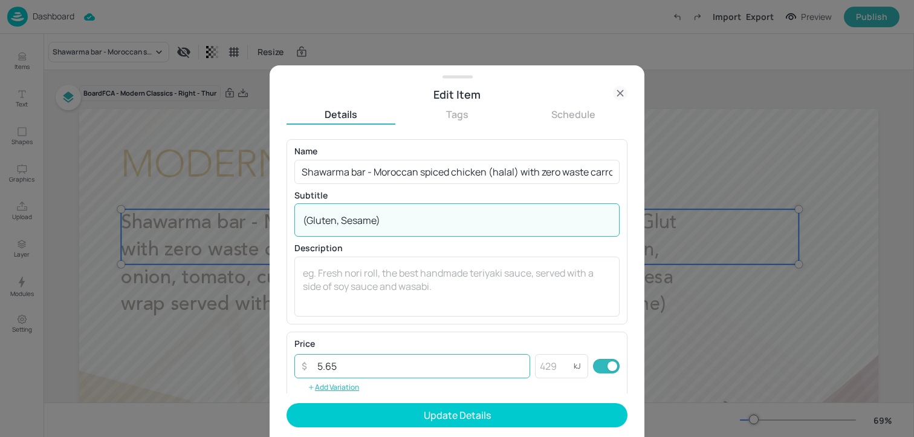
type textarea "(Gluten, Sesame)"
click at [339, 366] on input "5.65" at bounding box center [420, 366] width 220 height 24
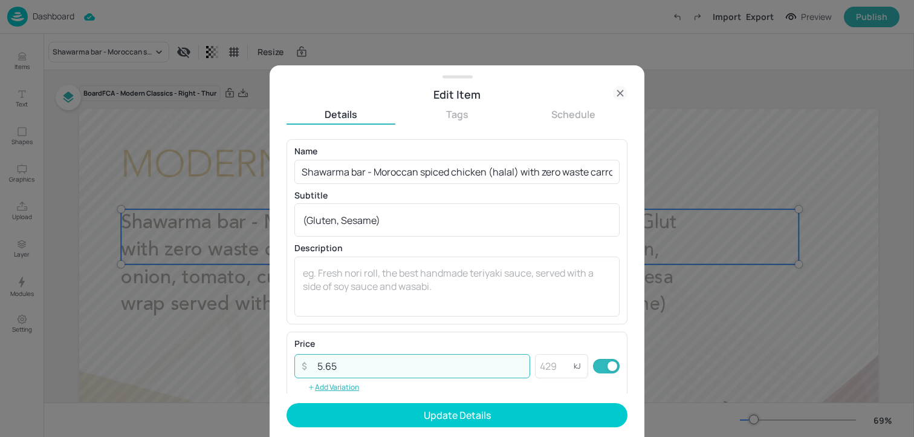
click at [339, 366] on input "5.65" at bounding box center [420, 366] width 220 height 24
click at [346, 306] on div "x ​" at bounding box center [456, 286] width 325 height 60
paste textarea "5.65"
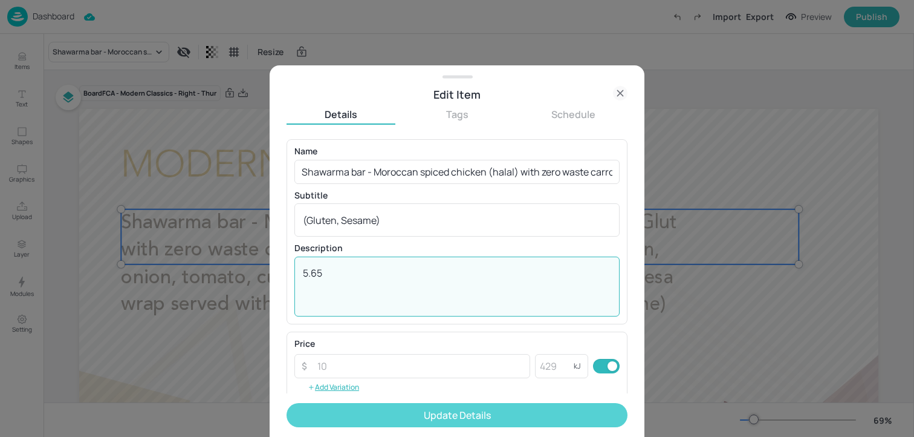
type textarea "5.65"
click at [358, 410] on button "Update Details" at bounding box center [457, 415] width 341 height 24
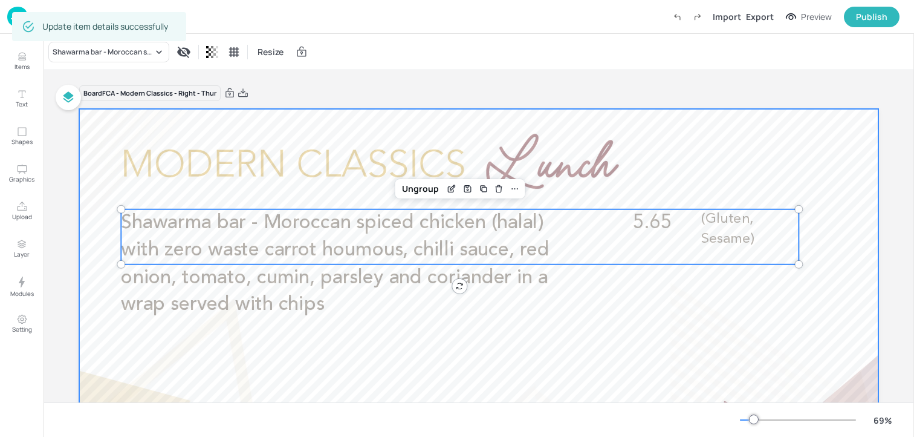
click at [628, 141] on div at bounding box center [478, 334] width 799 height 450
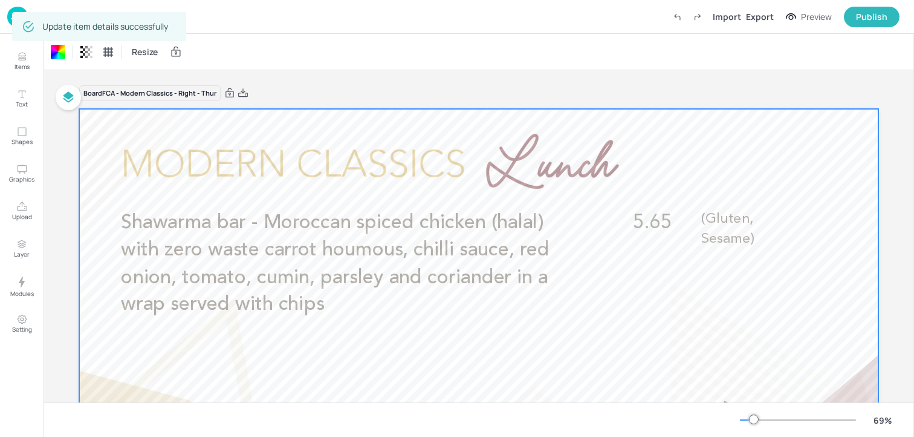
click at [625, 89] on div "Board FCA - Modern Classics - Right - Thur" at bounding box center [478, 93] width 799 height 17
click at [22, 18] on img at bounding box center [17, 17] width 21 height 20
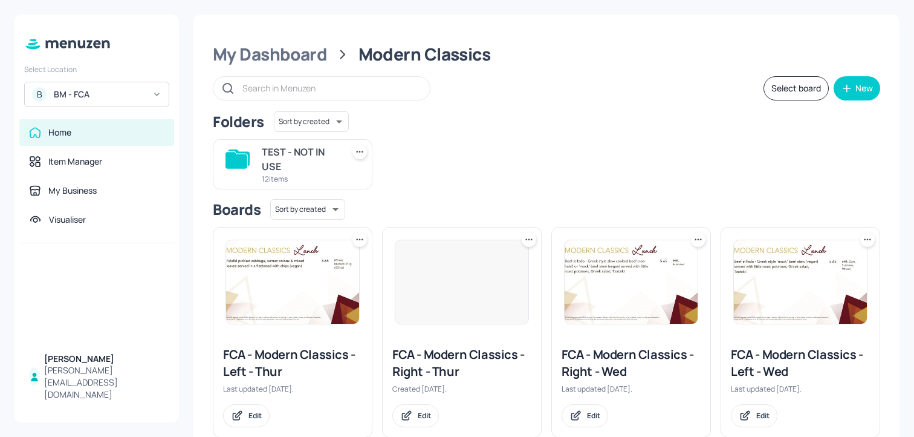
click at [137, 81] on div "Select Location B BM - FCA" at bounding box center [97, 83] width 164 height 48
click at [135, 83] on div "B BM - FCA" at bounding box center [96, 94] width 145 height 25
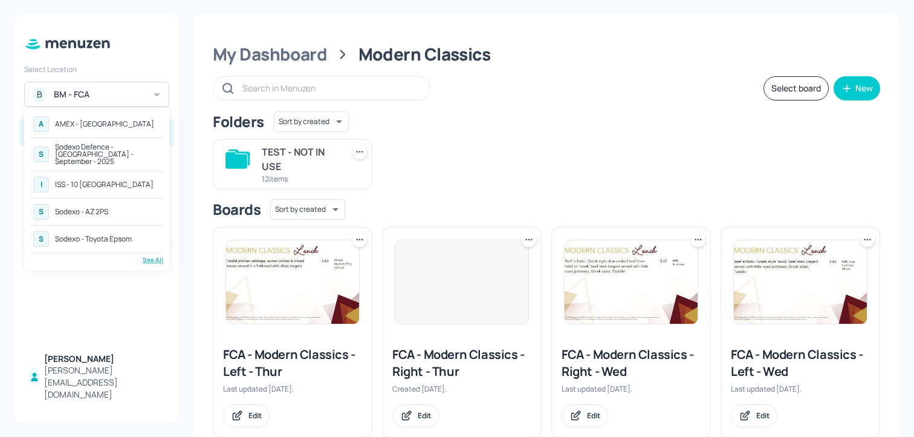
click at [97, 181] on div "ISS - 10 South Collonade" at bounding box center [104, 184] width 99 height 7
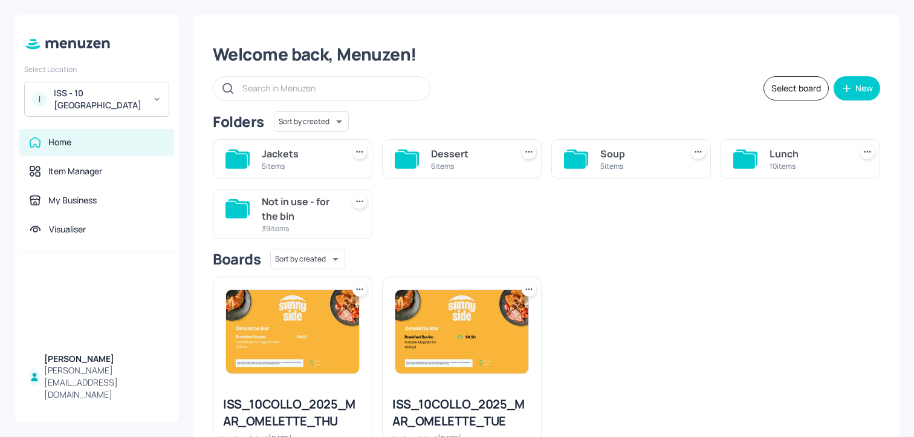
click at [766, 163] on div "Lunch 10 items" at bounding box center [801, 159] width 160 height 40
click at [770, 157] on div "Lunch" at bounding box center [808, 153] width 76 height 15
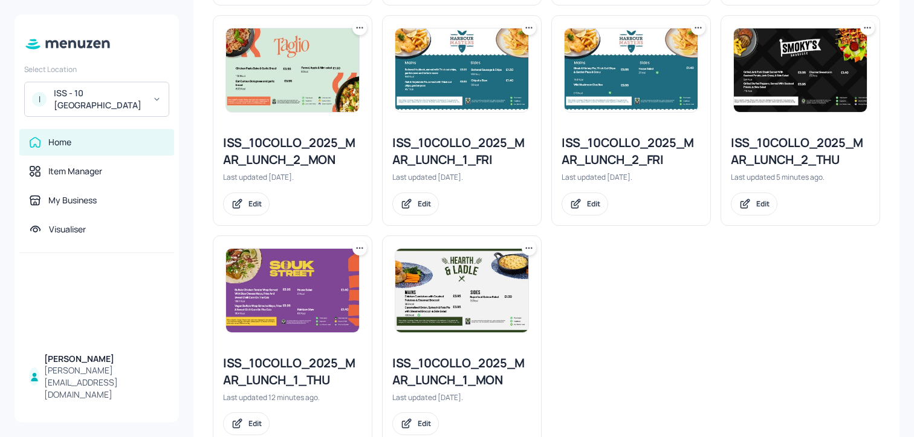
scroll to position [564, 0]
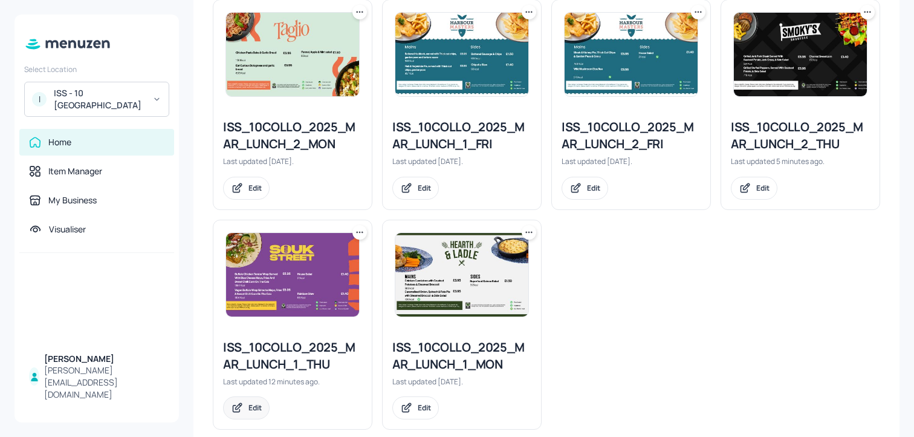
click at [250, 410] on div "Edit" at bounding box center [255, 407] width 13 height 10
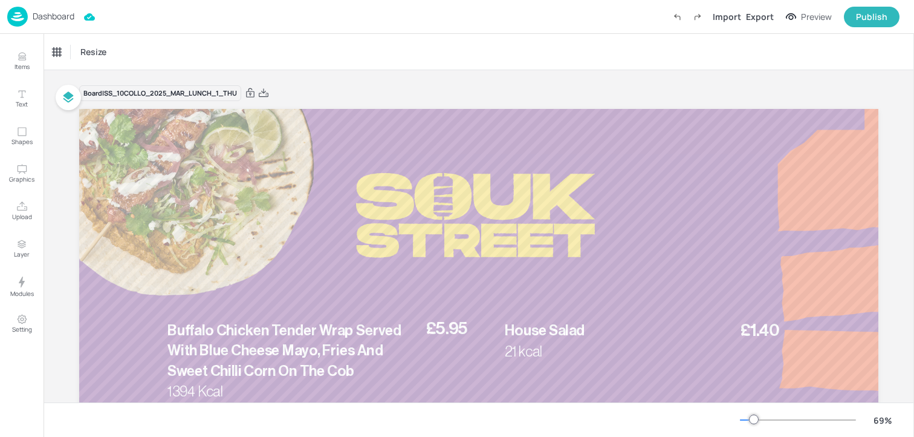
click at [54, 21] on p "Dashboard" at bounding box center [54, 16] width 42 height 8
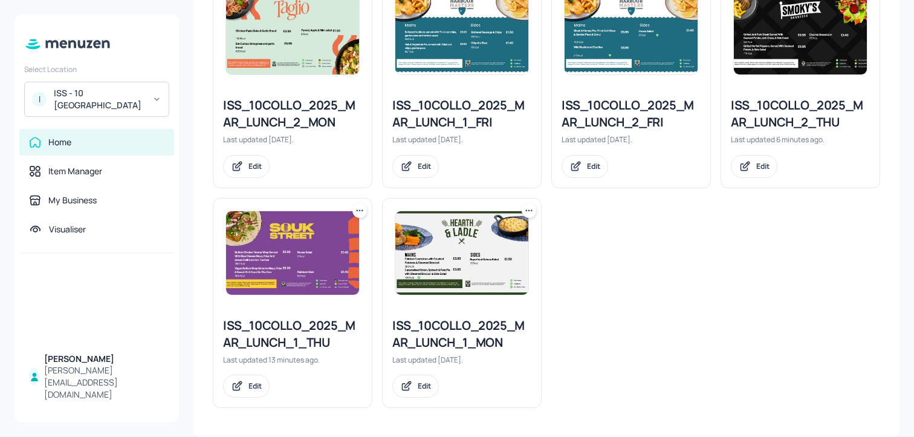
scroll to position [545, 0]
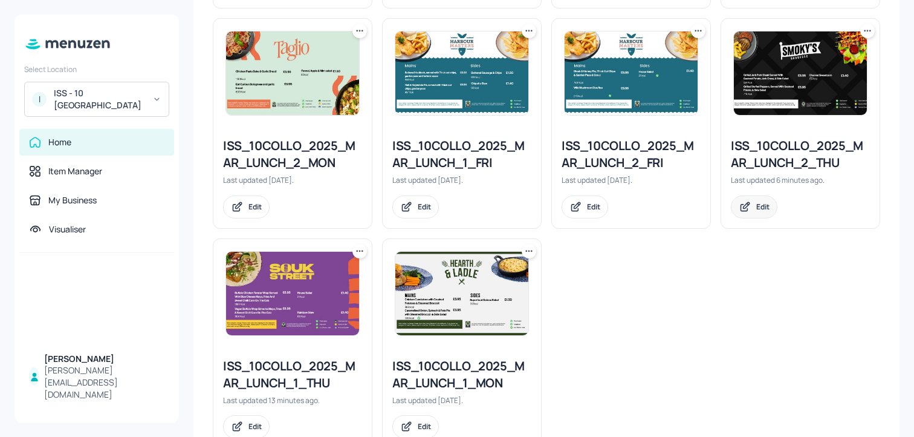
click at [747, 215] on div "Edit" at bounding box center [754, 206] width 47 height 23
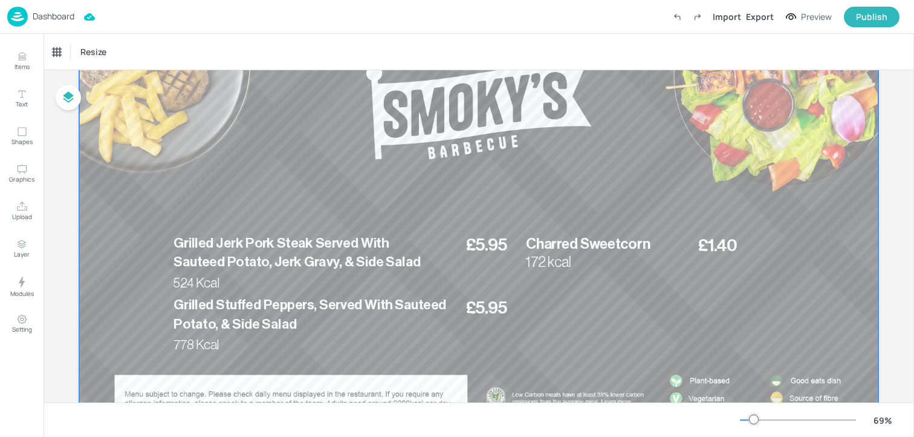
scroll to position [128, 0]
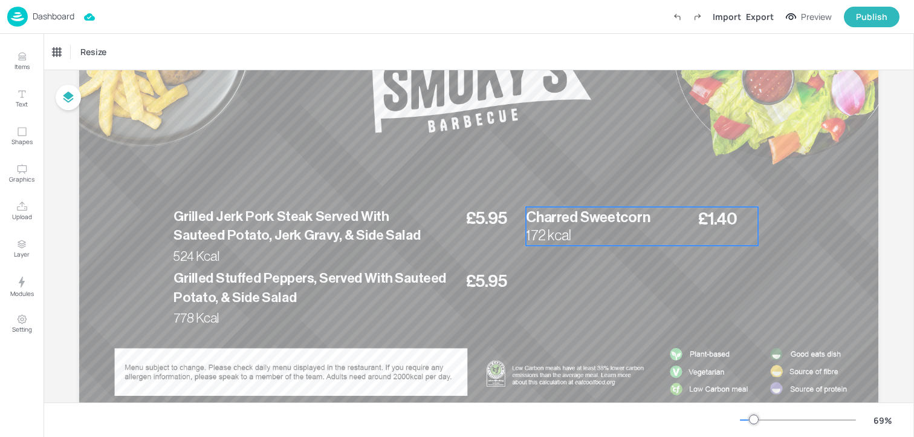
click at [587, 221] on span "Charred Sweetcorn" at bounding box center [588, 217] width 125 height 15
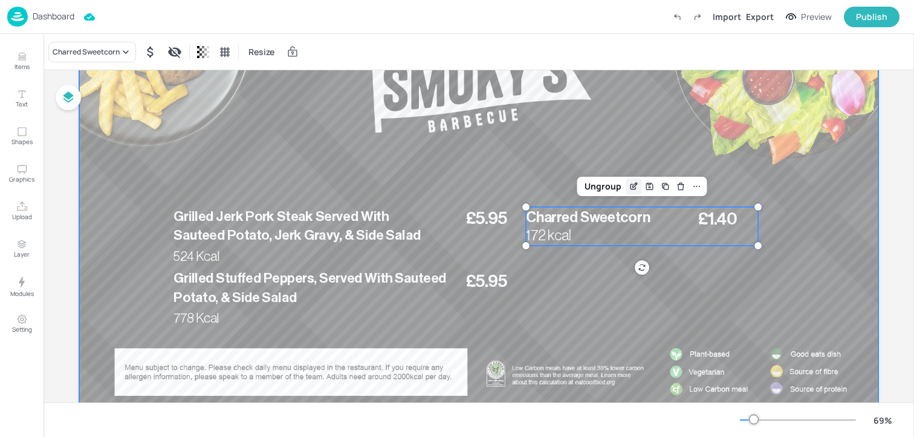
click at [631, 189] on icon "Edit Item" at bounding box center [633, 186] width 5 height 5
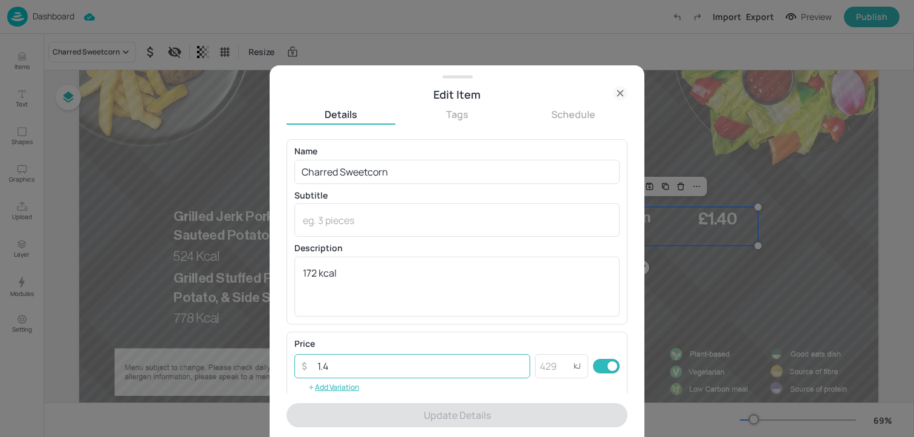
click at [346, 368] on input "1.4" at bounding box center [420, 366] width 220 height 24
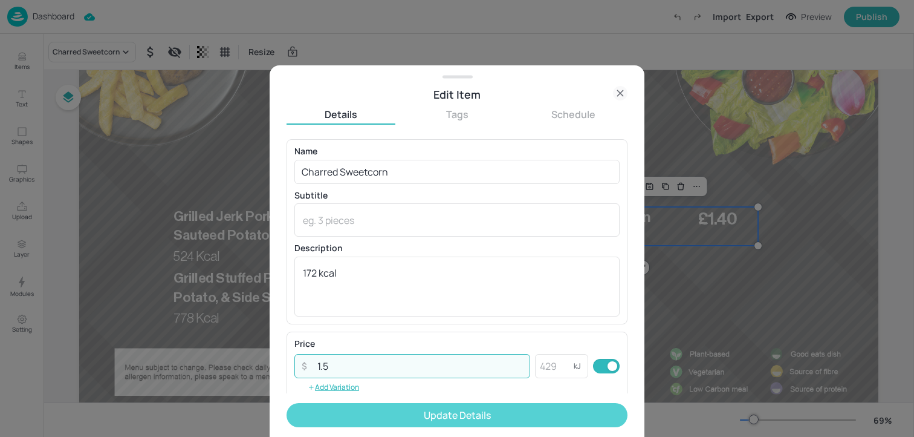
type input "1.5"
click at [406, 411] on button "Update Details" at bounding box center [457, 415] width 341 height 24
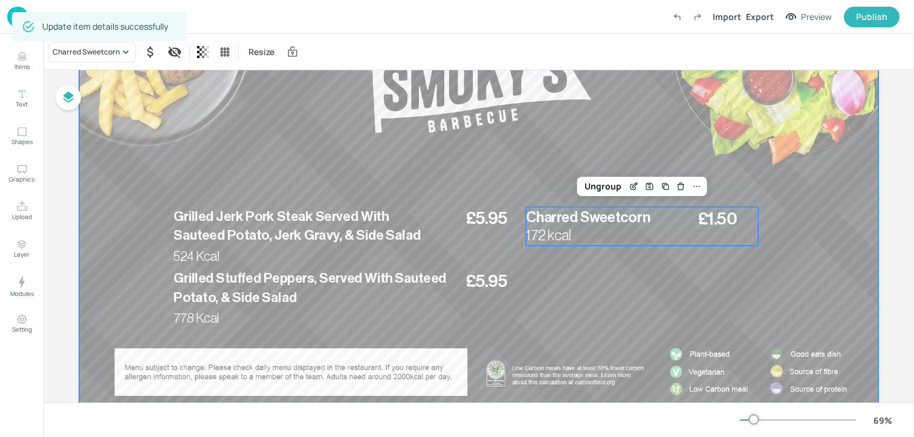
click at [770, 107] on div at bounding box center [478, 206] width 799 height 450
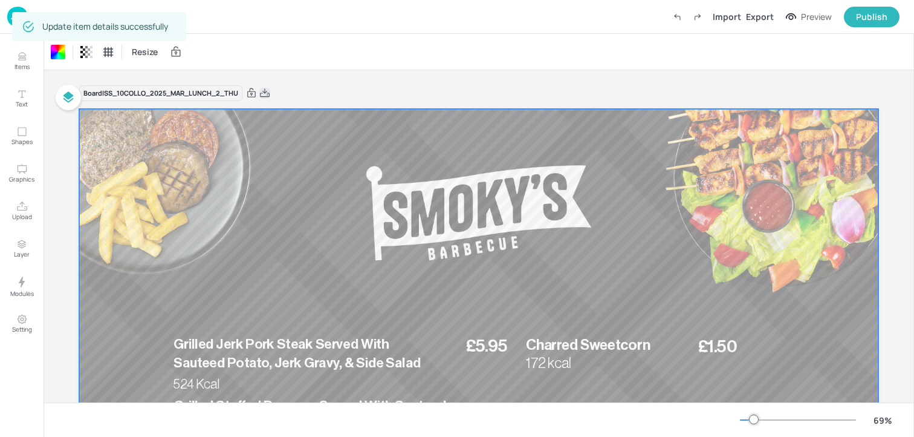
click at [269, 94] on icon at bounding box center [264, 93] width 11 height 12
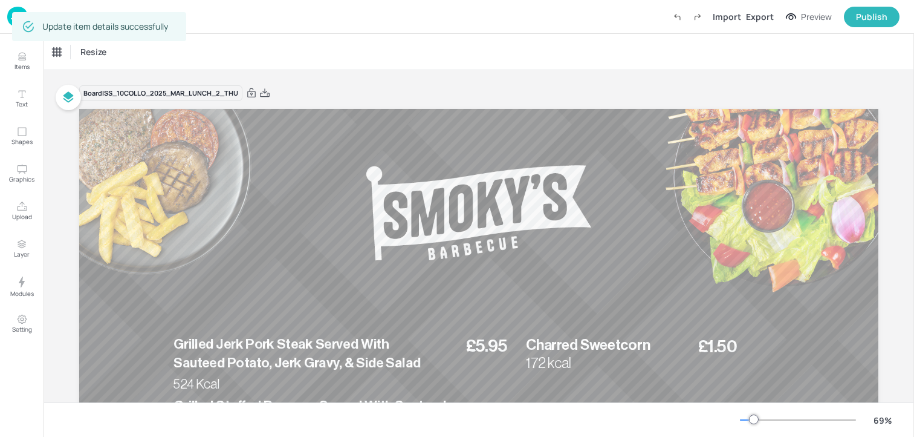
click at [11, 17] on img at bounding box center [17, 17] width 21 height 20
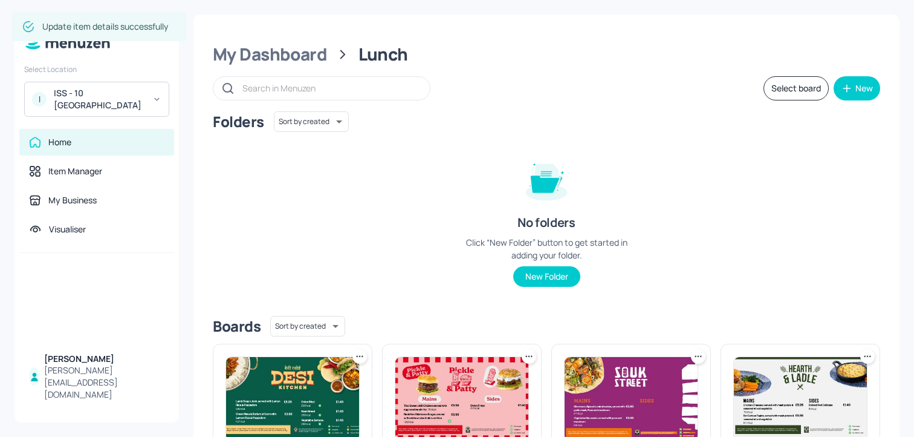
click at [303, 46] on div "My Dashboard" at bounding box center [270, 55] width 114 height 22
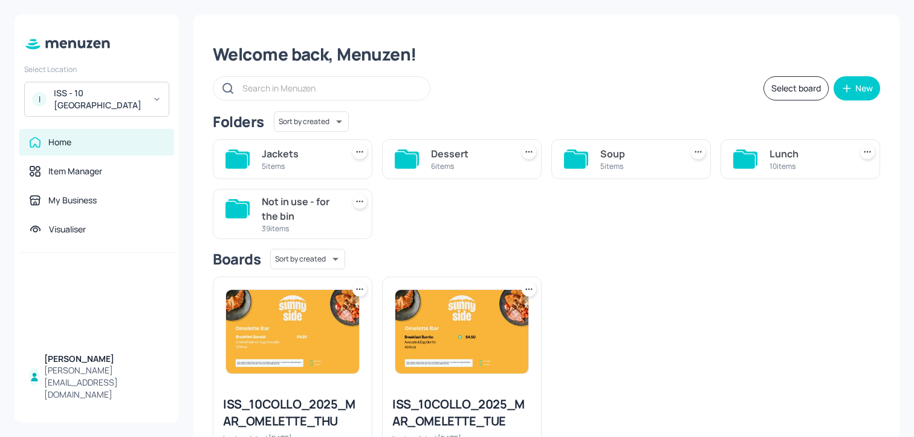
click at [752, 163] on icon at bounding box center [744, 160] width 22 height 16
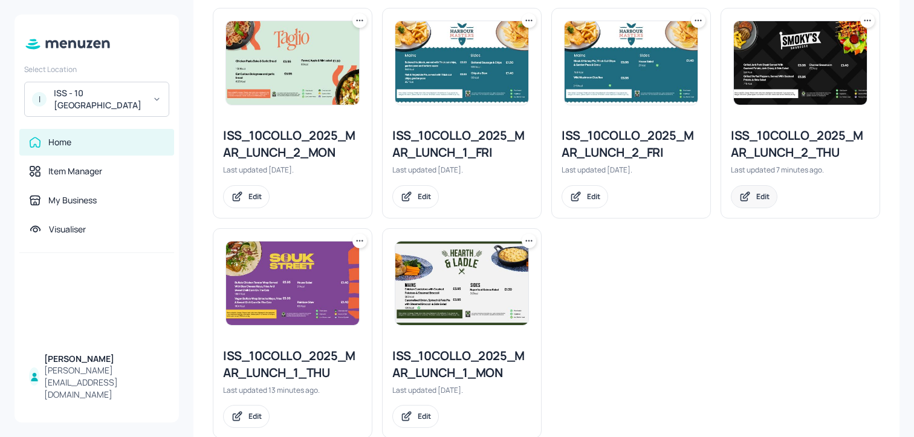
scroll to position [542, 0]
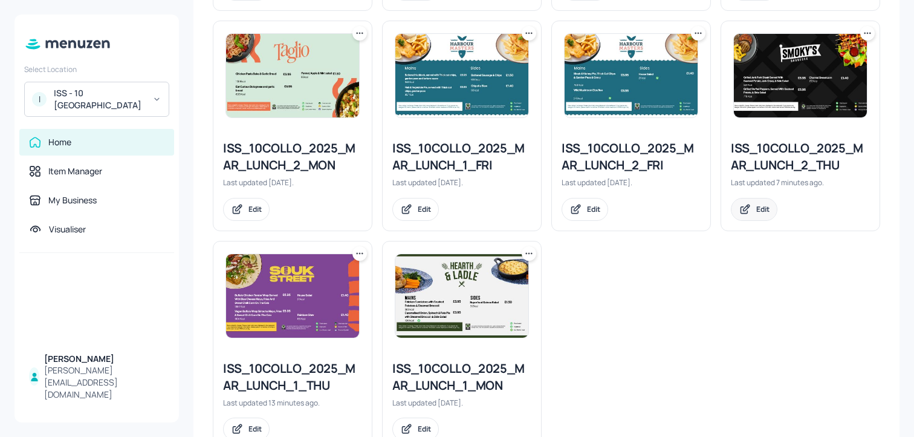
click at [751, 213] on div "Edit" at bounding box center [754, 209] width 47 height 23
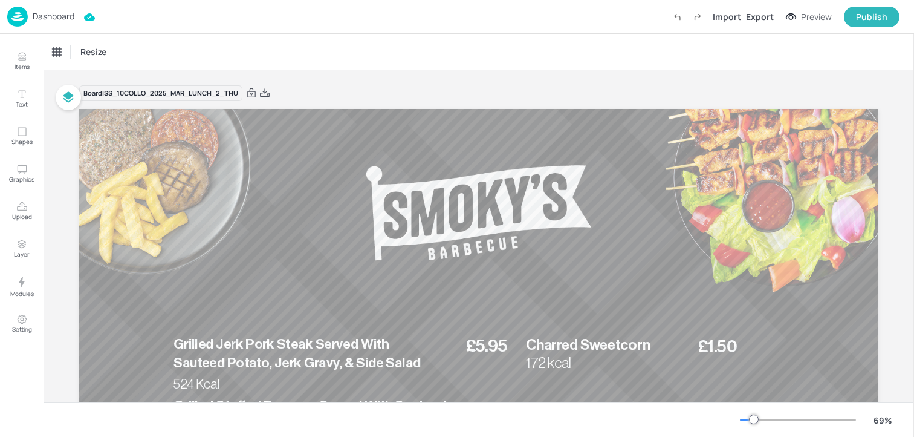
click at [60, 16] on p "Dashboard" at bounding box center [54, 16] width 42 height 8
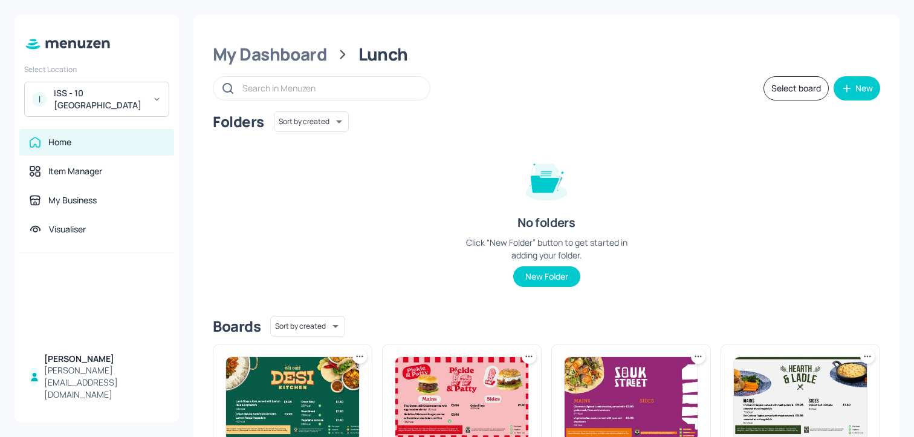
click at [112, 114] on div "I ISS - 10 South Collonade" at bounding box center [96, 99] width 145 height 35
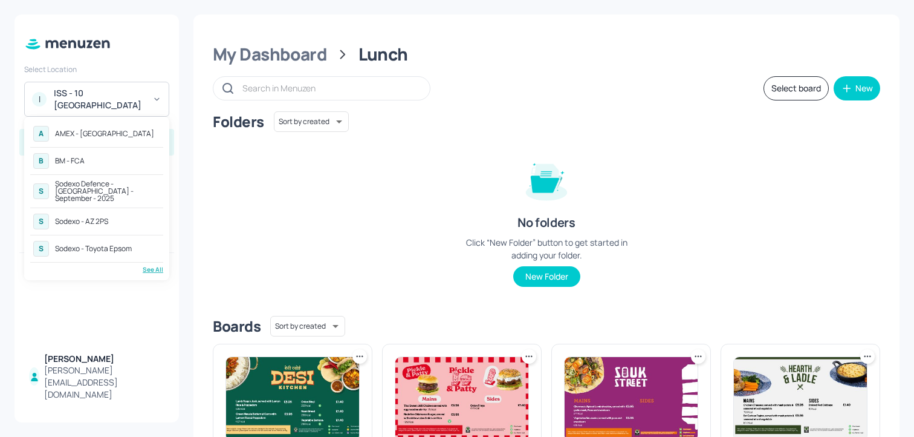
click at [143, 265] on div "See All" at bounding box center [96, 269] width 133 height 9
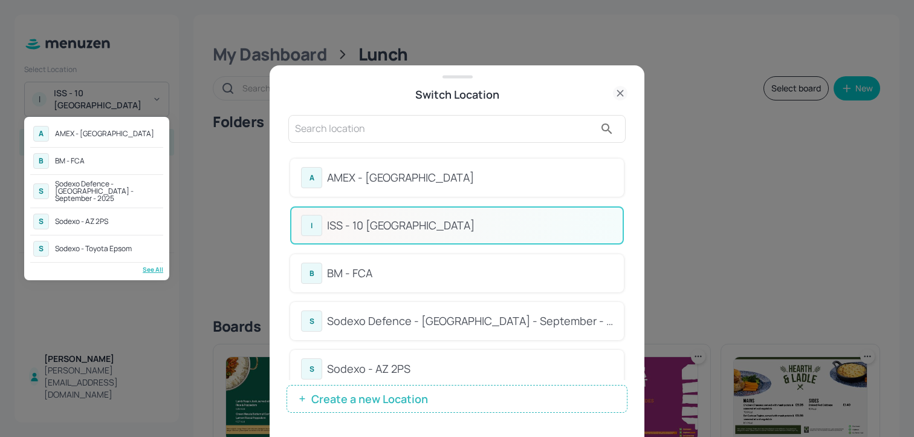
click at [628, 166] on div at bounding box center [457, 218] width 914 height 437
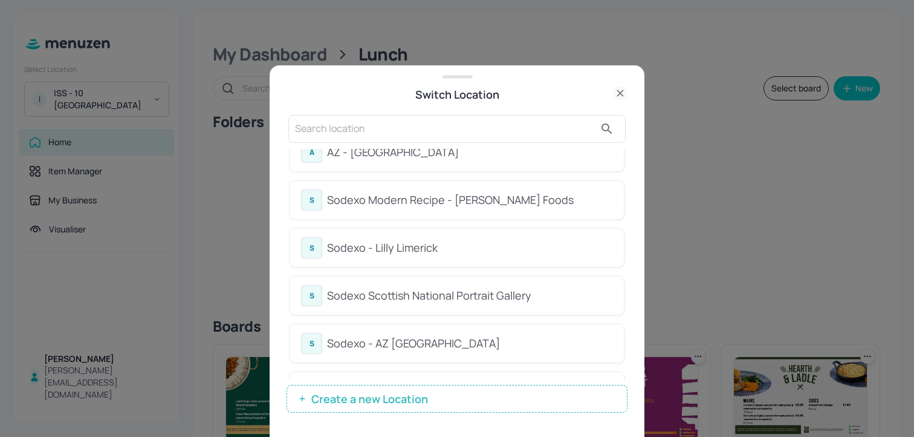
scroll to position [628, 0]
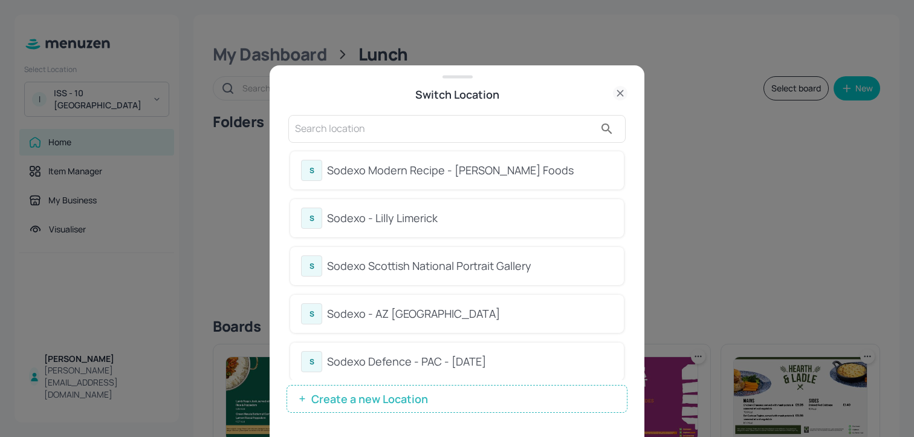
click at [406, 117] on div at bounding box center [456, 129] width 337 height 28
click at [408, 126] on input "text" at bounding box center [445, 128] width 300 height 19
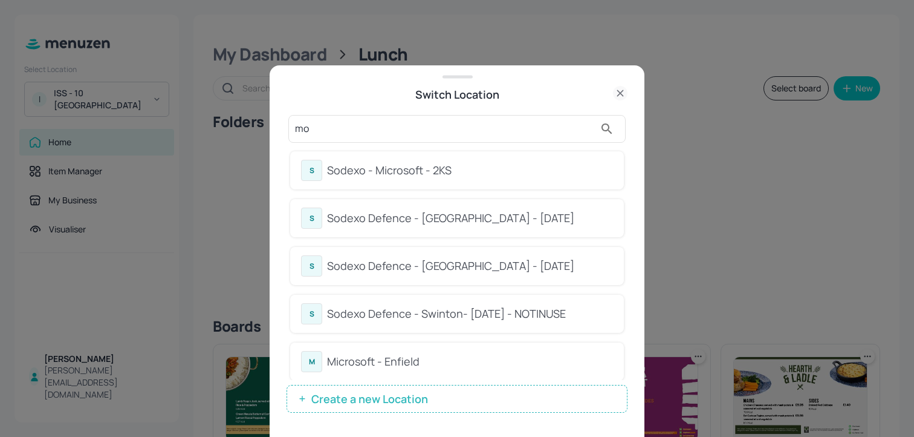
scroll to position [0, 0]
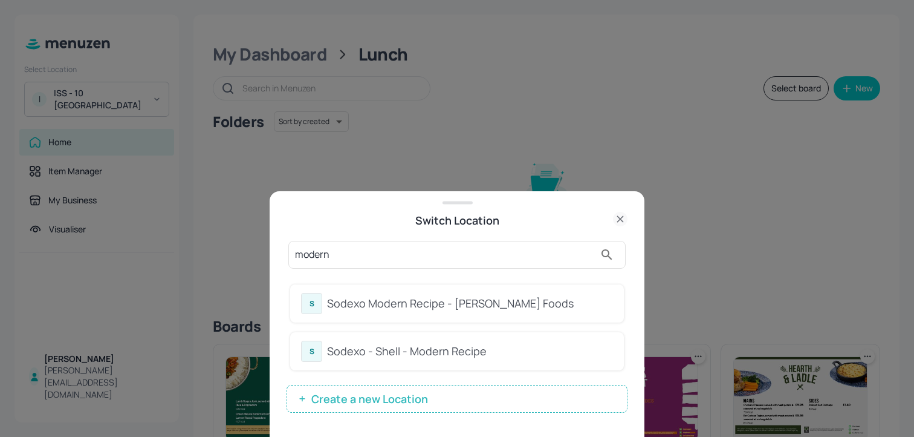
click at [412, 256] on input "modern" at bounding box center [445, 254] width 300 height 19
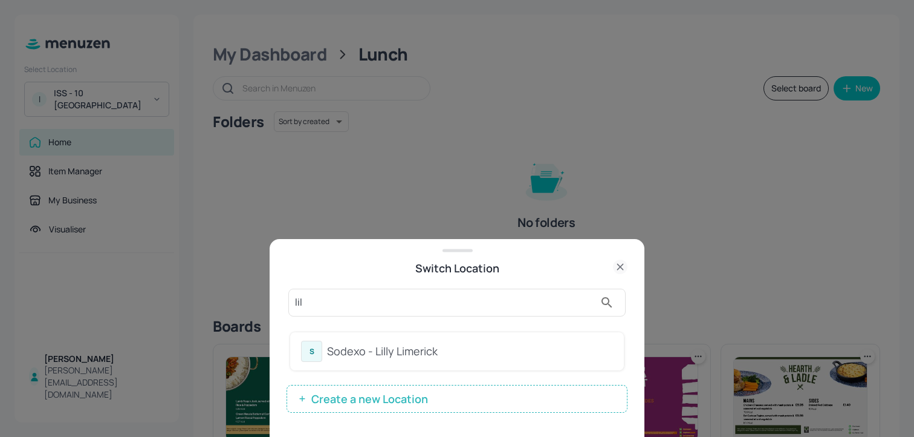
type input "lil"
click at [421, 357] on div "Sodexo - Lilly Limerick" at bounding box center [470, 351] width 286 height 16
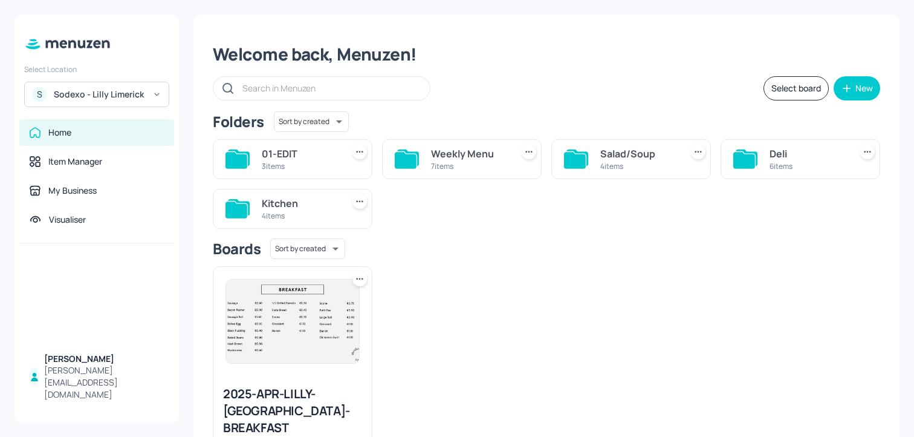
click at [774, 159] on div "Deli" at bounding box center [808, 153] width 76 height 15
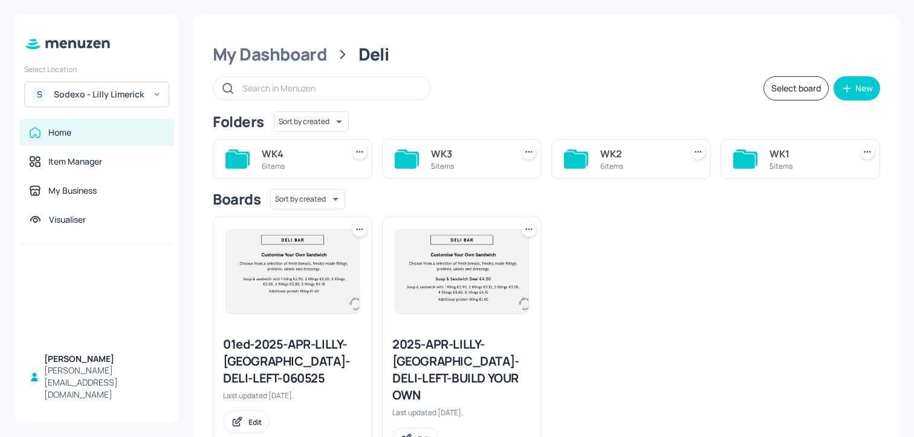
click at [478, 154] on div "WK3" at bounding box center [469, 153] width 76 height 15
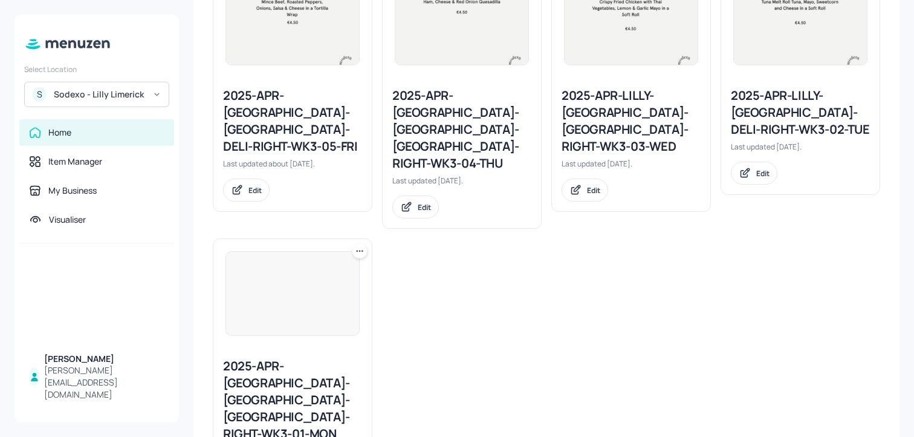
scroll to position [388, 0]
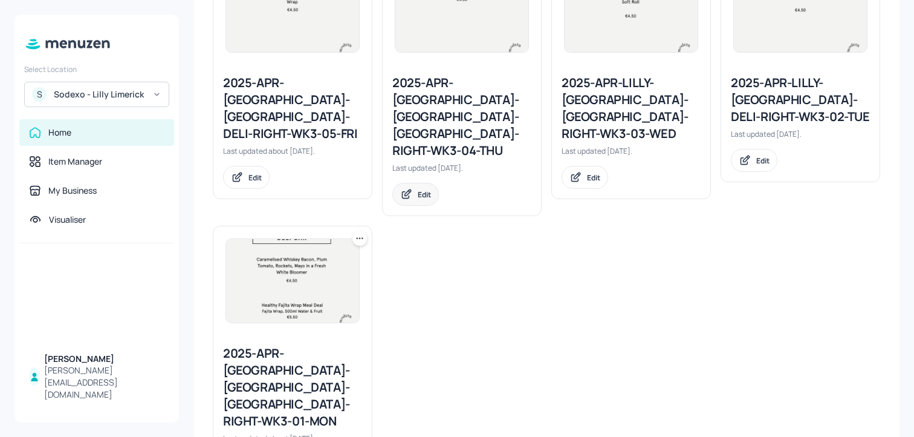
click at [426, 189] on div "Edit" at bounding box center [424, 194] width 13 height 10
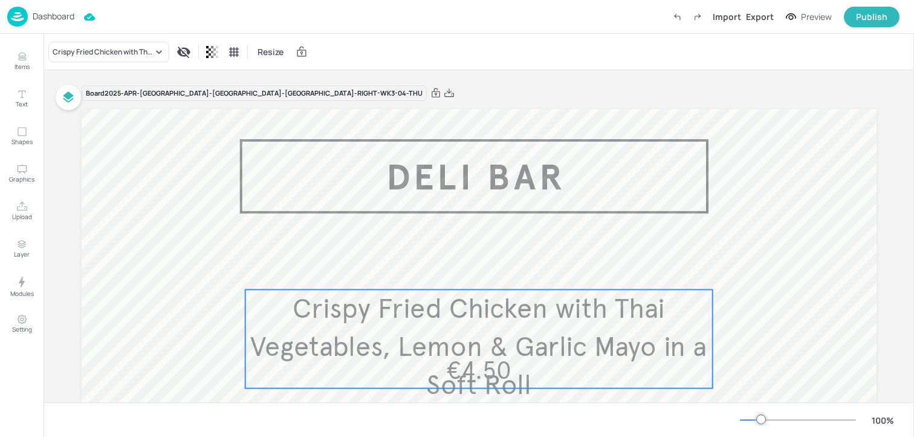
click at [495, 343] on span "Crispy Fried Chicken with Thai Vegetables, Lemon & Garlic Mayo in a Soft Roll" at bounding box center [478, 346] width 457 height 110
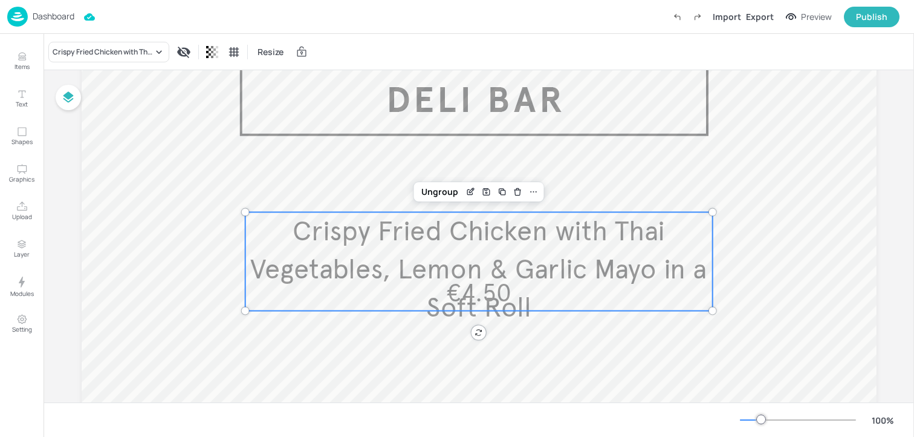
scroll to position [105, 0]
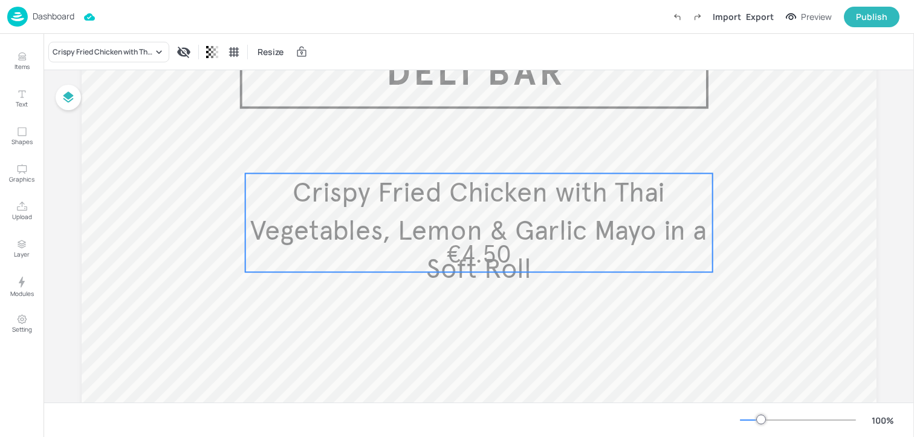
drag, startPoint x: 446, startPoint y: 233, endPoint x: 446, endPoint y: 222, distance: 10.9
click at [446, 222] on span "Crispy Fried Chicken with Thai Vegetables, Lemon & Garlic Mayo in a Soft Roll" at bounding box center [478, 230] width 457 height 110
click at [466, 149] on icon "Edit Item" at bounding box center [471, 154] width 10 height 10
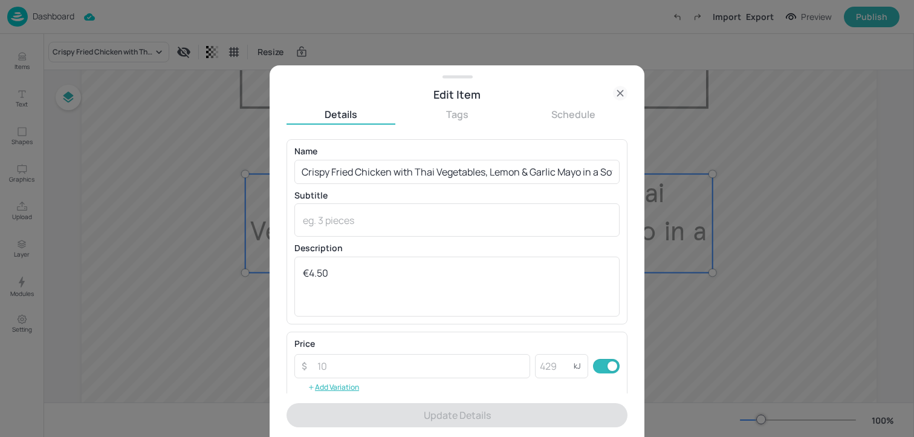
click at [618, 92] on icon at bounding box center [620, 93] width 15 height 15
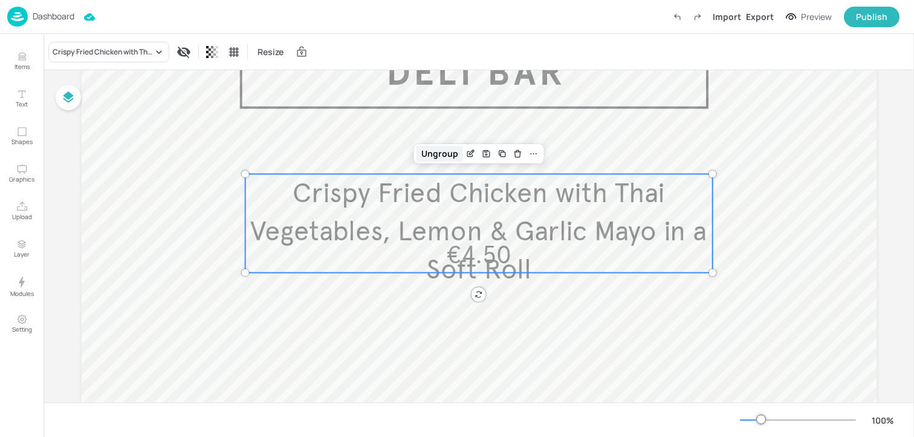
click at [423, 158] on div "Ungroup" at bounding box center [440, 154] width 47 height 16
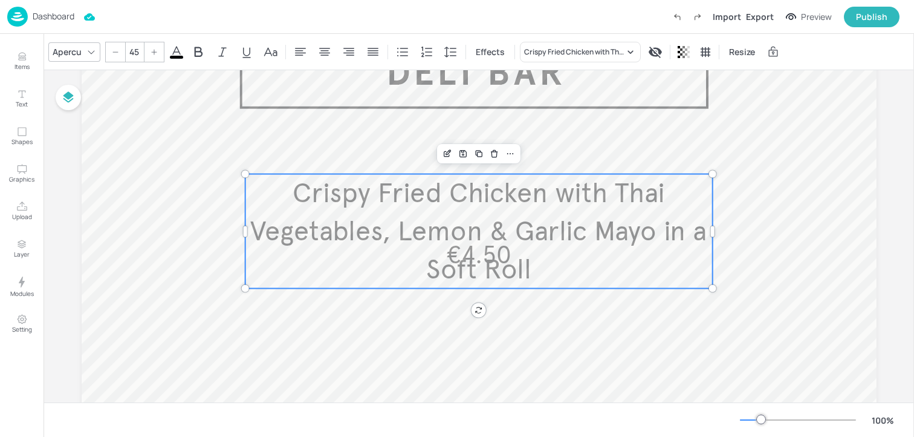
drag, startPoint x: 445, startPoint y: 279, endPoint x: 445, endPoint y: 288, distance: 9.7
click at [445, 286] on span "Crispy Fried Chicken with Thai Vegetables, Lemon & Garlic Mayo in a Soft Roll" at bounding box center [478, 231] width 457 height 110
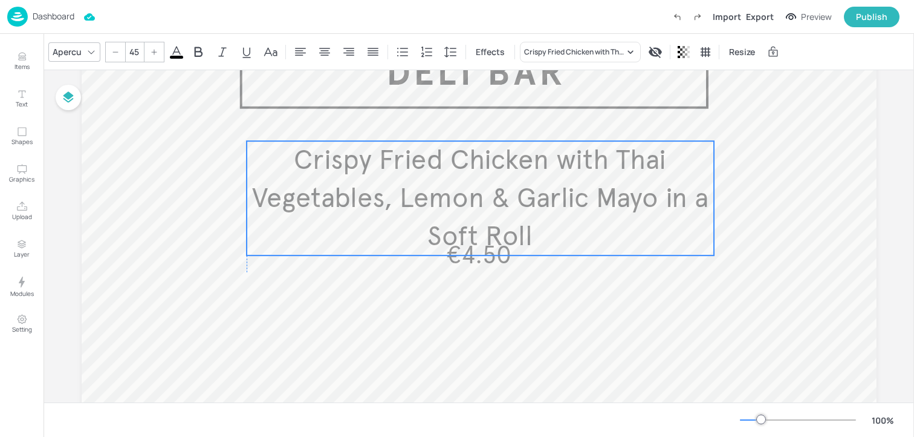
drag, startPoint x: 445, startPoint y: 284, endPoint x: 444, endPoint y: 242, distance: 41.1
click at [444, 4] on div "Crispy Fried Chicken with Thai Vegetables, Lemon & Garlic Mayo in a Soft Roll €…" at bounding box center [479, 4] width 795 height 0
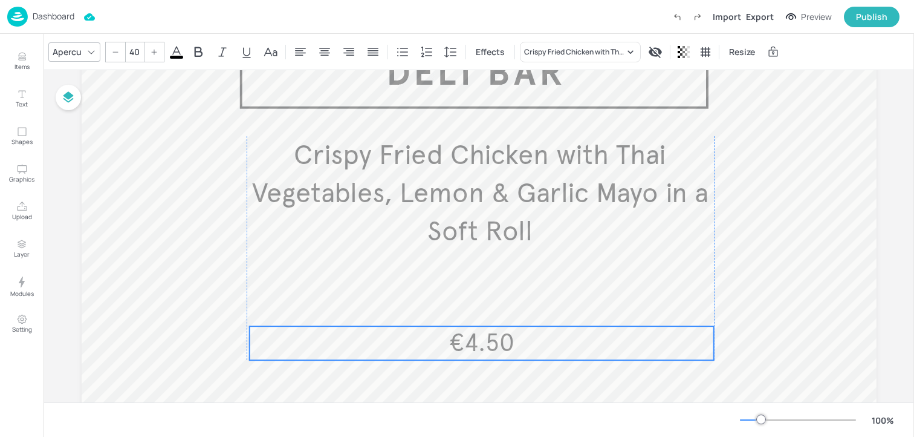
drag, startPoint x: 496, startPoint y: 265, endPoint x: 496, endPoint y: 353, distance: 87.7
click at [496, 353] on span "€4.50" at bounding box center [481, 343] width 65 height 30
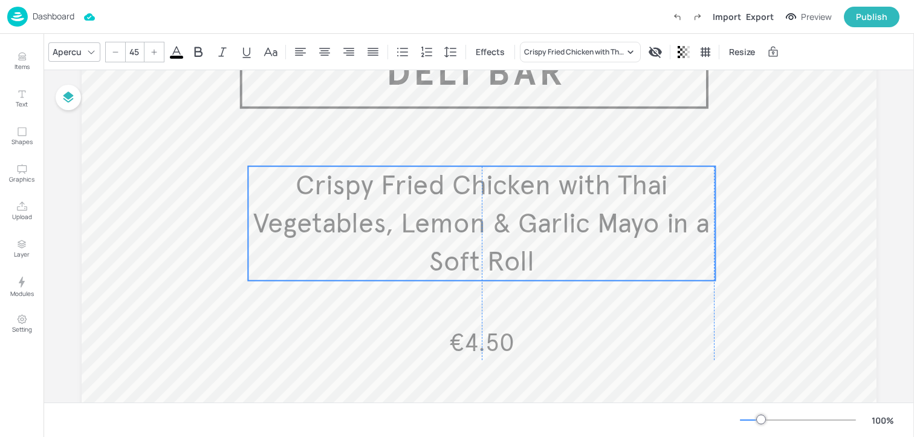
drag, startPoint x: 502, startPoint y: 197, endPoint x: 501, endPoint y: 227, distance: 30.3
click at [501, 227] on span "Crispy Fried Chicken with Thai Vegetables, Lemon & Garlic Mayo in a Soft Roll" at bounding box center [481, 223] width 457 height 110
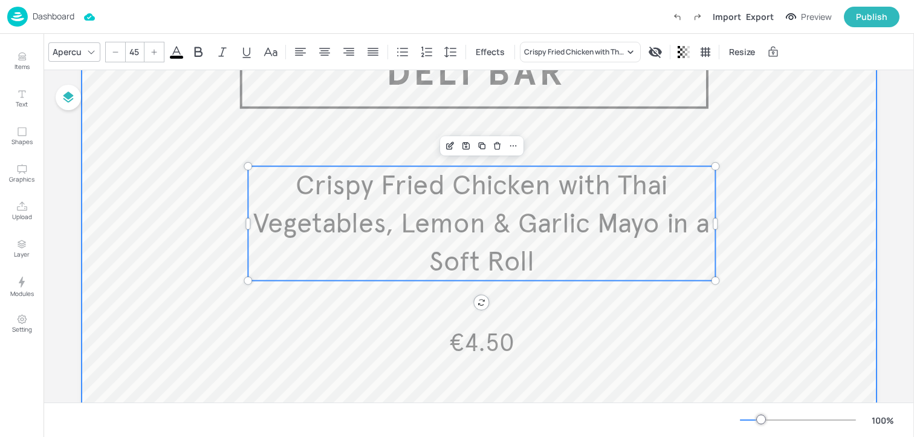
scroll to position [77, 0]
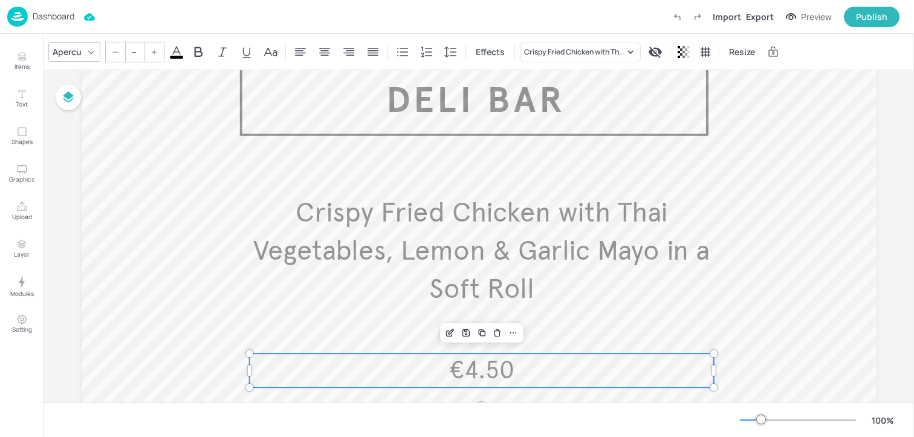
type input "40"
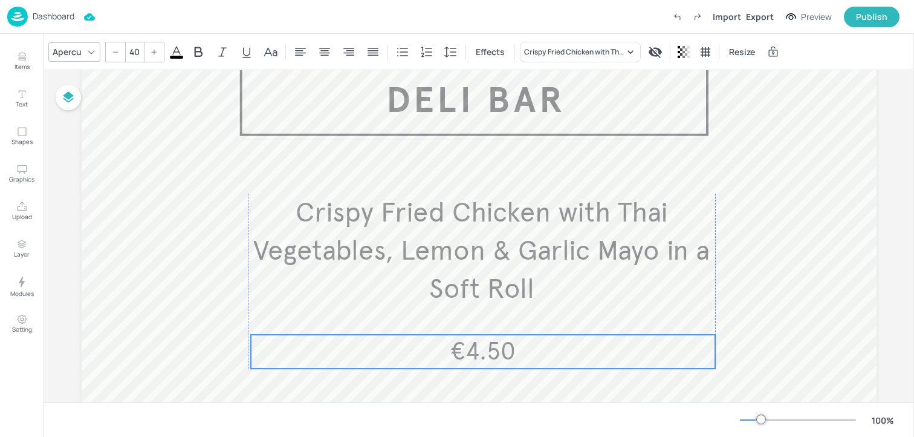
drag, startPoint x: 450, startPoint y: 368, endPoint x: 449, endPoint y: 349, distance: 18.8
click at [450, 349] on span "€4.50" at bounding box center [482, 351] width 65 height 30
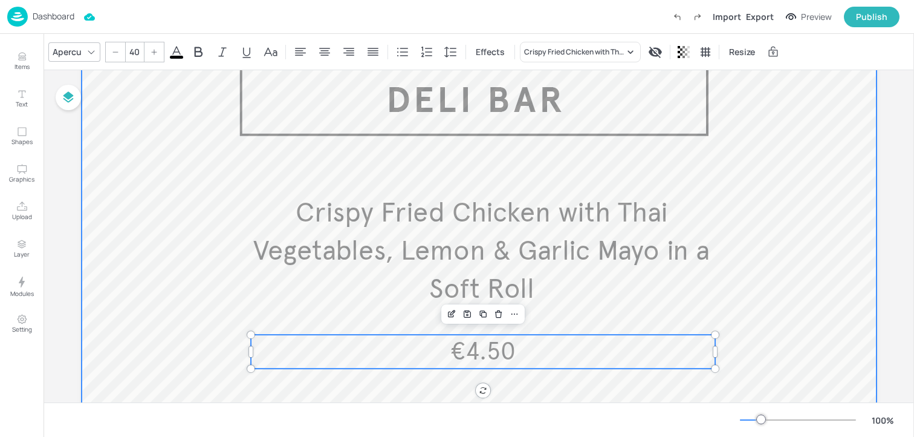
click at [180, 282] on div at bounding box center [479, 357] width 795 height 653
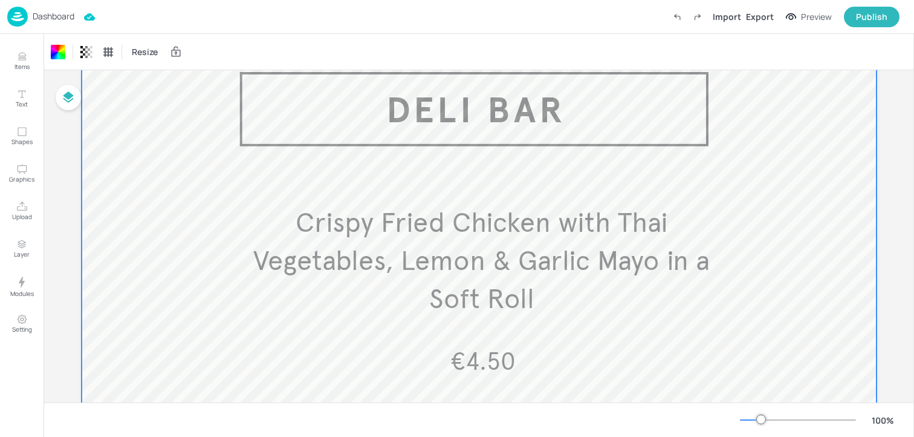
scroll to position [88, 0]
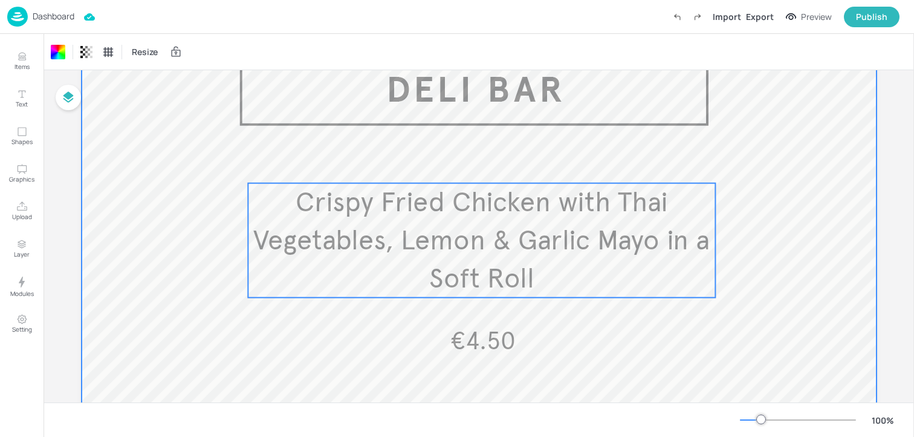
click at [386, 229] on span "Crispy Fried Chicken with Thai Vegetables, Lemon & Garlic Mayo in a Soft Roll" at bounding box center [481, 240] width 457 height 110
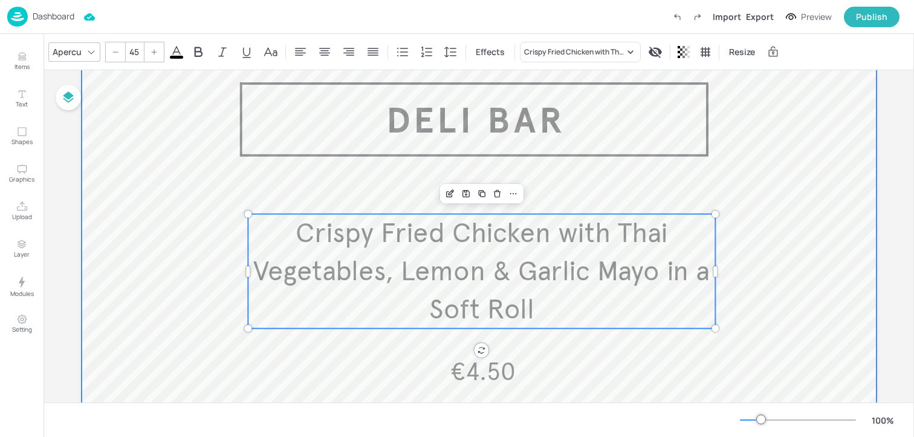
scroll to position [31, 0]
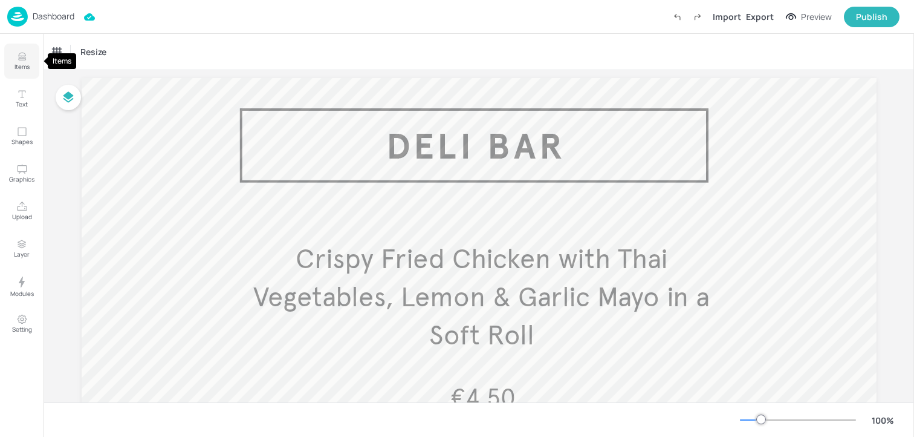
click at [16, 47] on button "Items" at bounding box center [21, 61] width 35 height 35
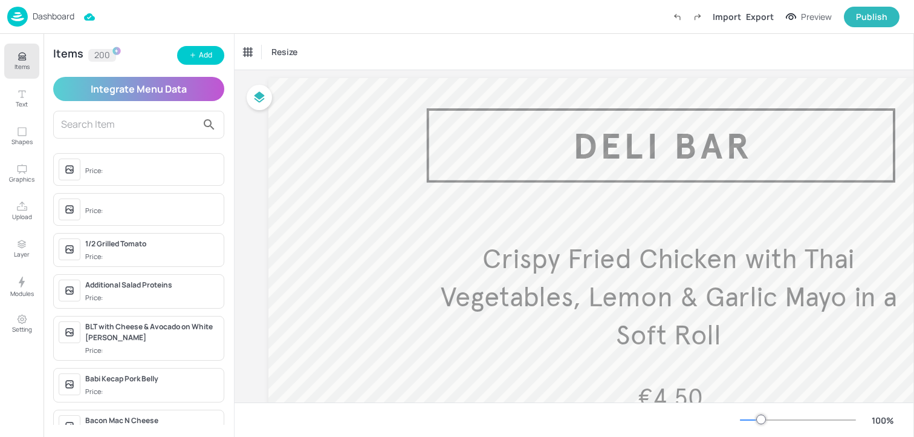
click at [138, 127] on input "text" at bounding box center [129, 124] width 136 height 19
click at [23, 72] on button "Items" at bounding box center [21, 61] width 35 height 35
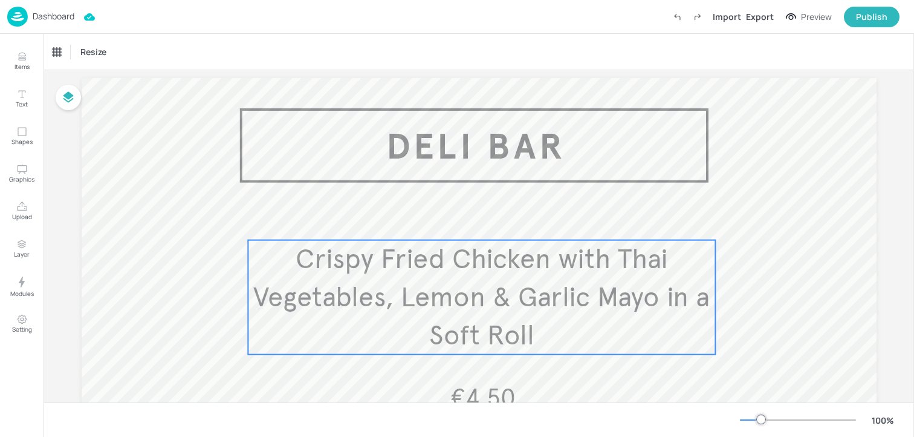
click at [424, 292] on span "Crispy Fried Chicken with Thai Vegetables, Lemon & Garlic Mayo in a Soft Roll" at bounding box center [481, 297] width 457 height 110
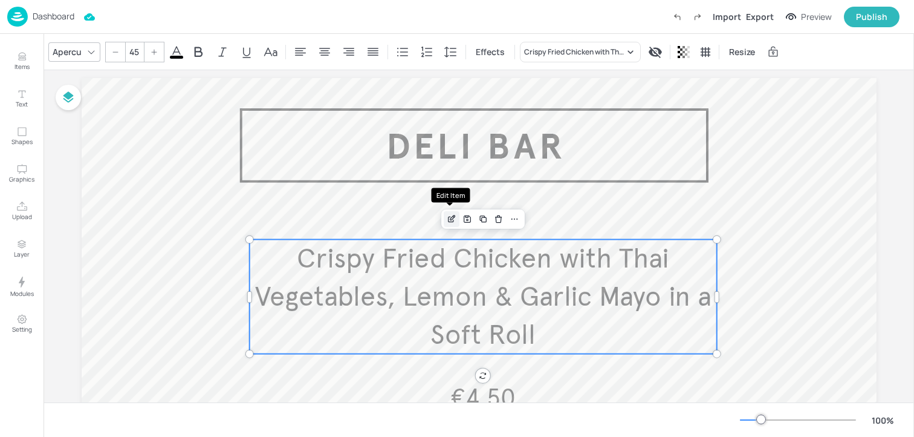
click at [450, 209] on div "Edit Item" at bounding box center [451, 199] width 39 height 24
click at [447, 216] on icon "Edit Item" at bounding box center [452, 219] width 10 height 10
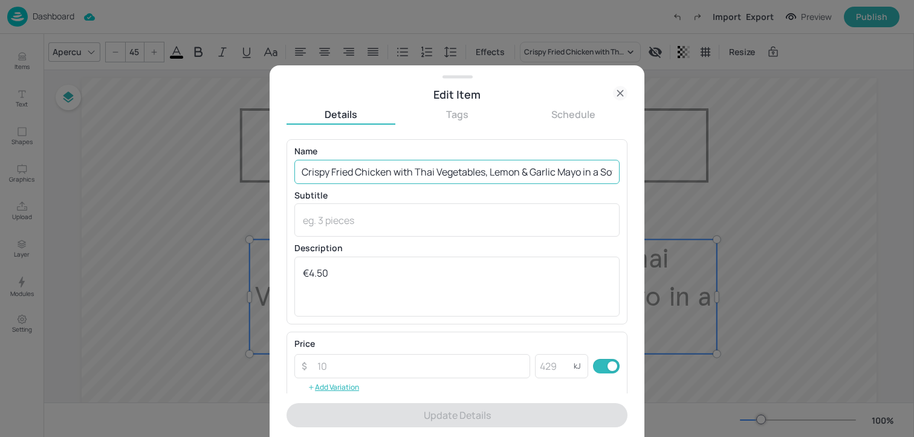
click at [411, 171] on input "Crispy Fried Chicken with Thai Vegetables, Lemon & Garlic Mayo in a Soft Roll" at bounding box center [456, 172] width 325 height 24
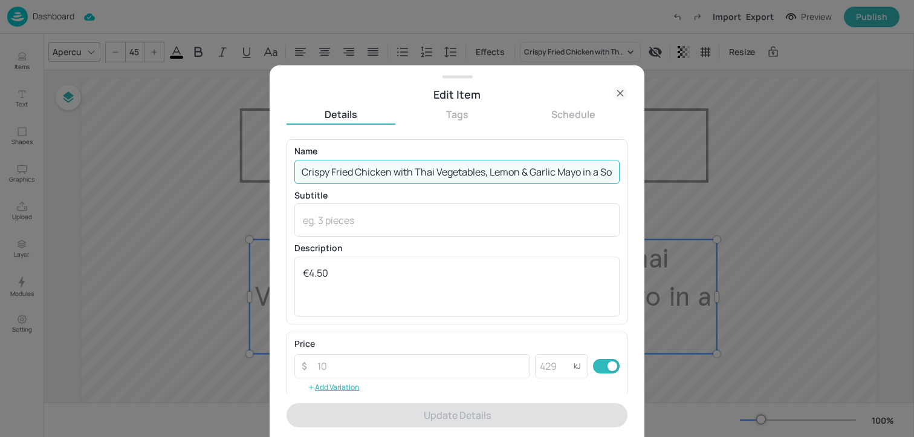
click at [411, 171] on input "Crispy Fried Chicken with Thai Vegetables, Lemon & Garlic Mayo in a Soft Roll" at bounding box center [456, 172] width 325 height 24
paste input "Pulled pork, Mustard, Gherkins, Cheese, Ham in a Panini."
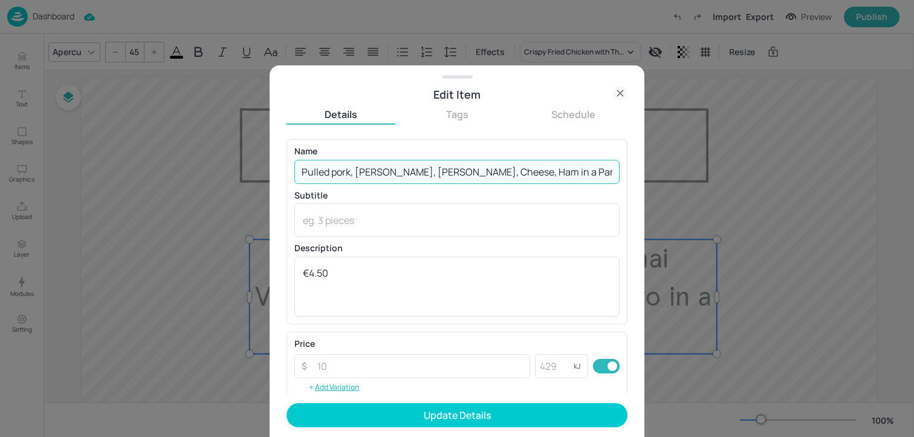
click at [478, 173] on input "Pulled pork, Mustard, Gherkins, Cheese, Ham in a Panini" at bounding box center [456, 172] width 325 height 24
click at [336, 172] on input "Pulled pork, Mustard, Gherkins, Cheese & Ham in a Panini" at bounding box center [456, 172] width 325 height 24
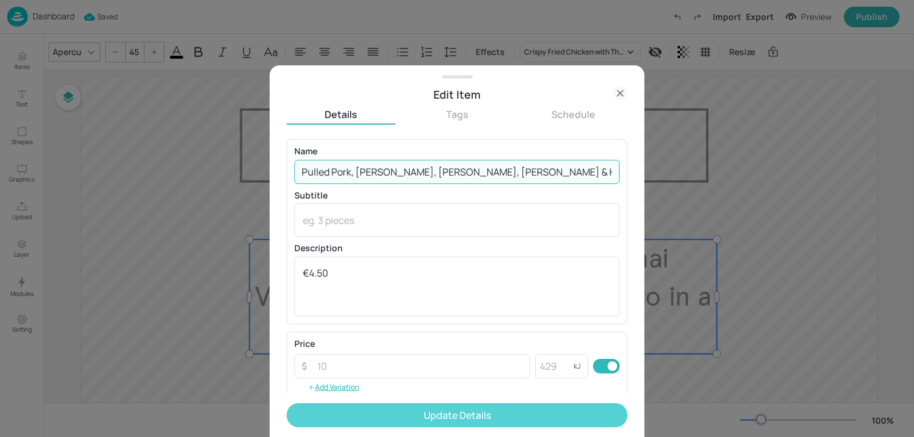
type input "Pulled Pork, Mustard, Gherkins, Cheese & Ham in a Panini"
click at [421, 403] on button "Update Details" at bounding box center [457, 415] width 341 height 24
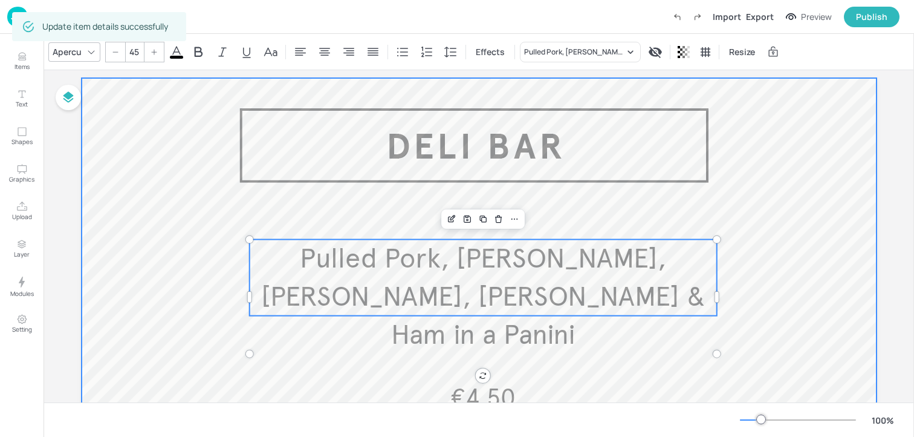
click at [812, 225] on div at bounding box center [479, 404] width 795 height 653
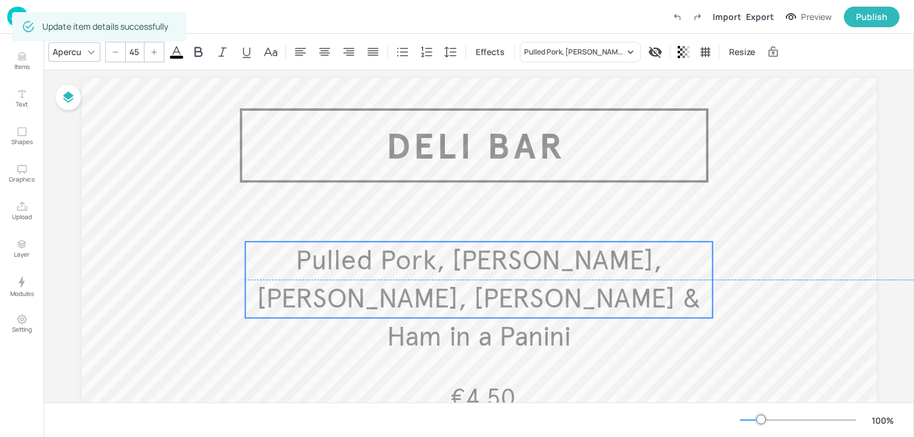
click at [554, 269] on span "Pulled Pork, Mustard, Gherkins, Cheese & Ham in a Panini" at bounding box center [479, 298] width 444 height 110
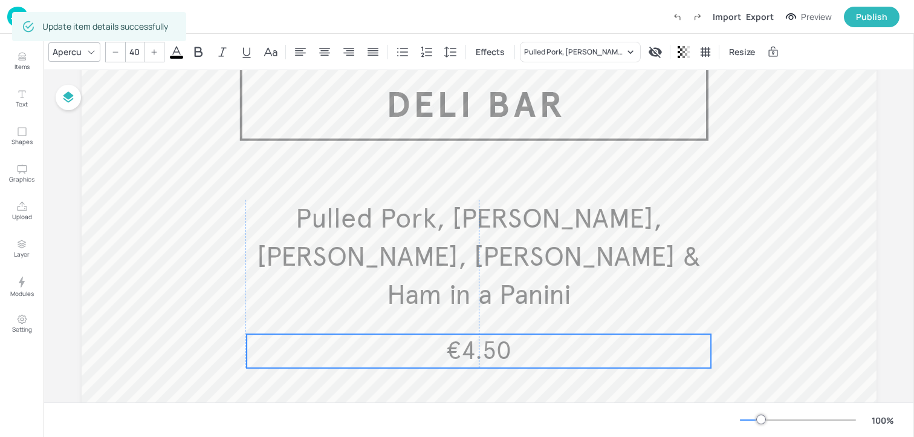
drag, startPoint x: 483, startPoint y: 352, endPoint x: 476, endPoint y: 346, distance: 8.1
click at [476, 346] on span "€4.50" at bounding box center [478, 351] width 65 height 30
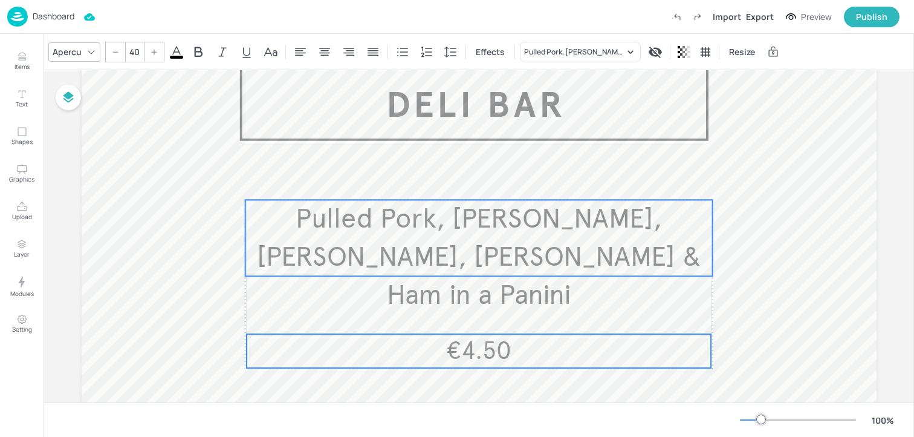
type input "--"
click at [476, 249] on span "Pulled Pork, Mustard, Gherkins, Cheese & Ham in a Panini" at bounding box center [479, 256] width 444 height 110
click at [443, 180] on div "Group" at bounding box center [440, 179] width 36 height 16
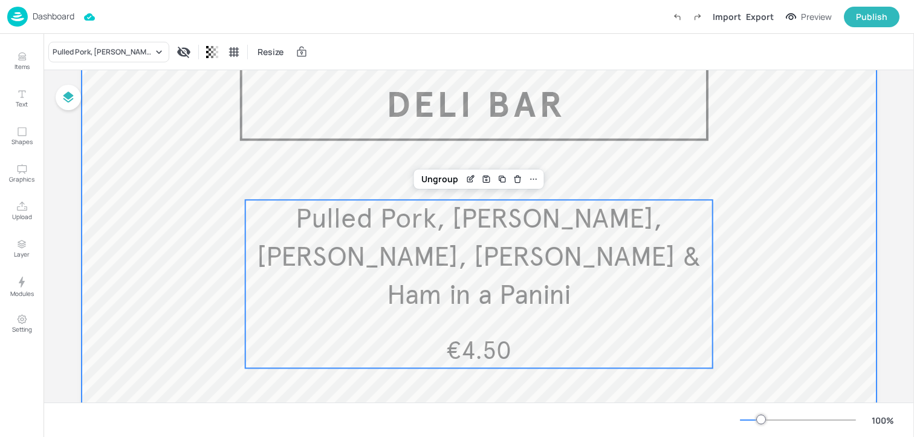
click at [475, 159] on div at bounding box center [479, 362] width 795 height 653
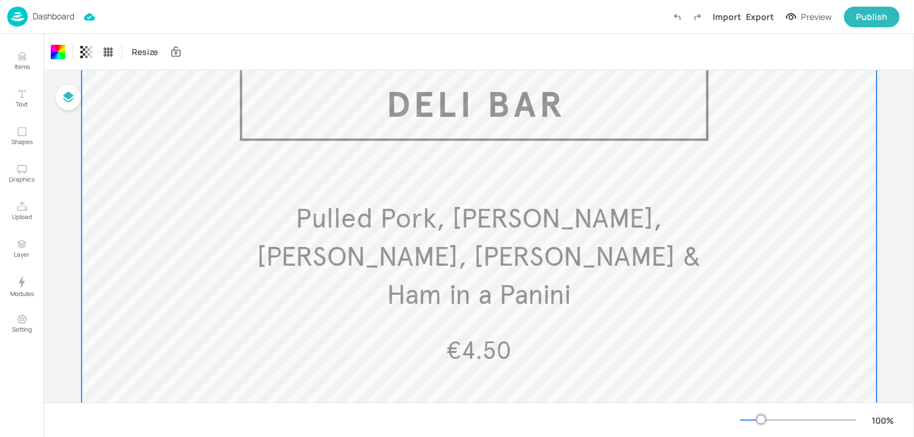
scroll to position [0, 0]
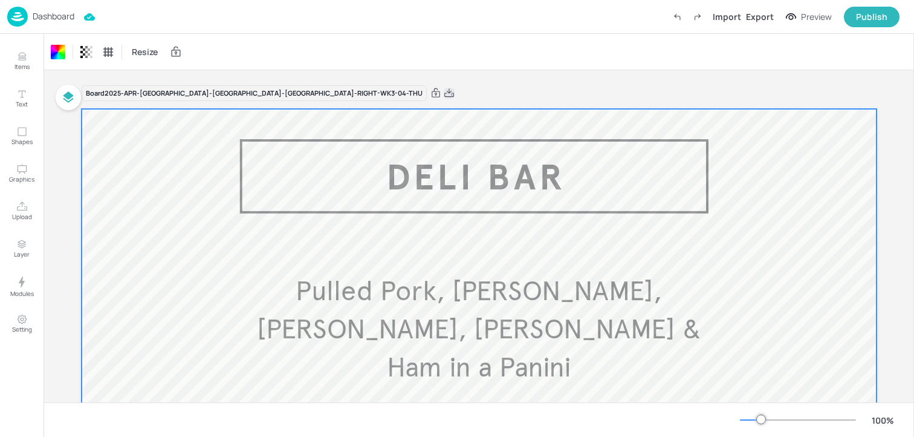
click at [444, 89] on icon at bounding box center [449, 93] width 11 height 12
